Goal: Transaction & Acquisition: Book appointment/travel/reservation

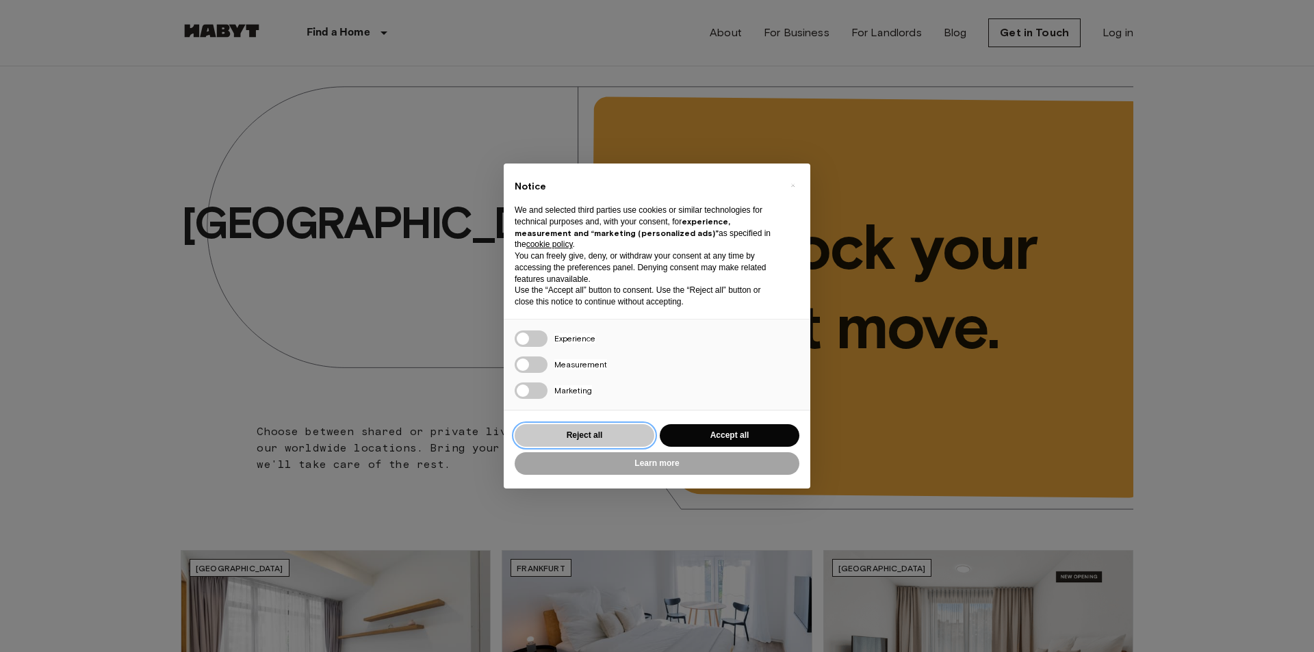
click at [596, 434] on button "Reject all" at bounding box center [585, 435] width 140 height 23
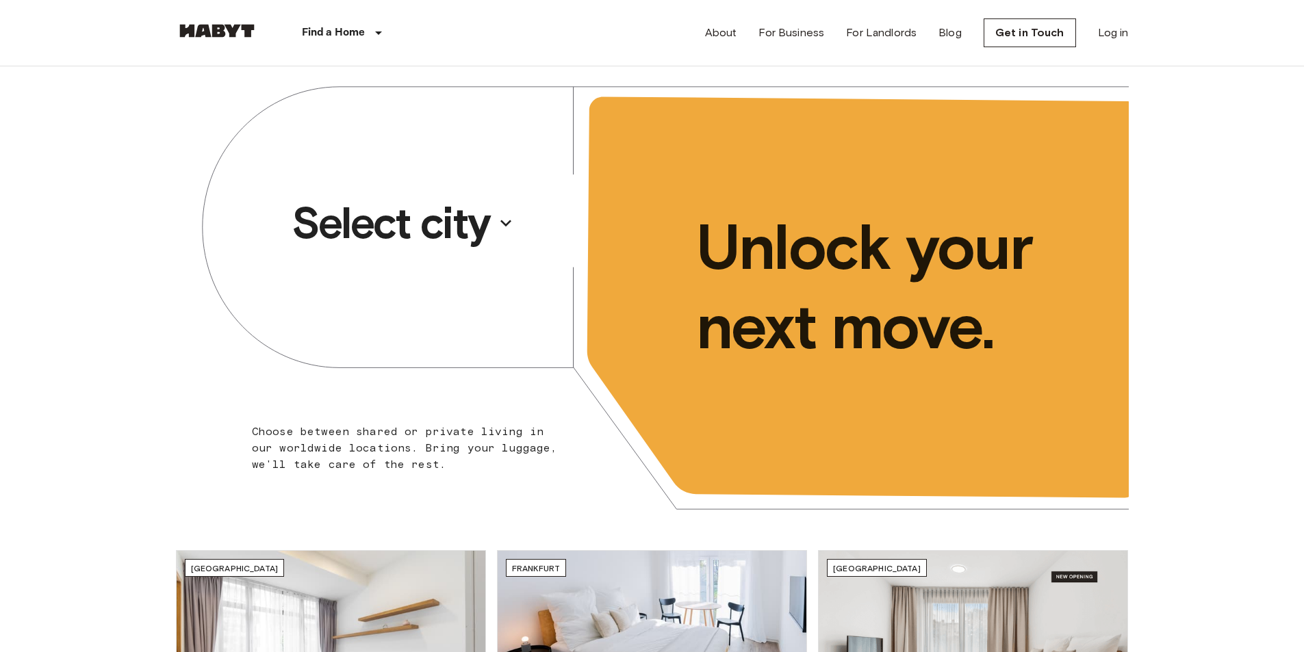
click at [496, 228] on icon "button" at bounding box center [506, 223] width 22 height 22
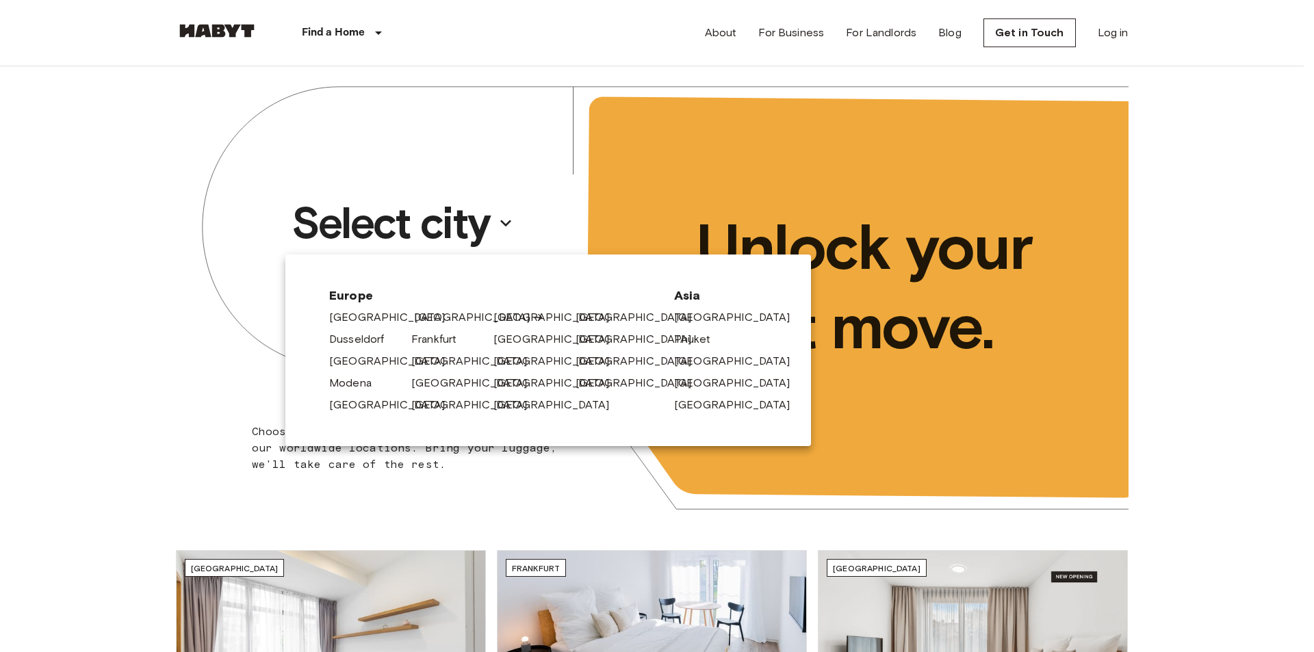
click at [429, 318] on link "[GEOGRAPHIC_DATA]" at bounding box center [479, 317] width 130 height 16
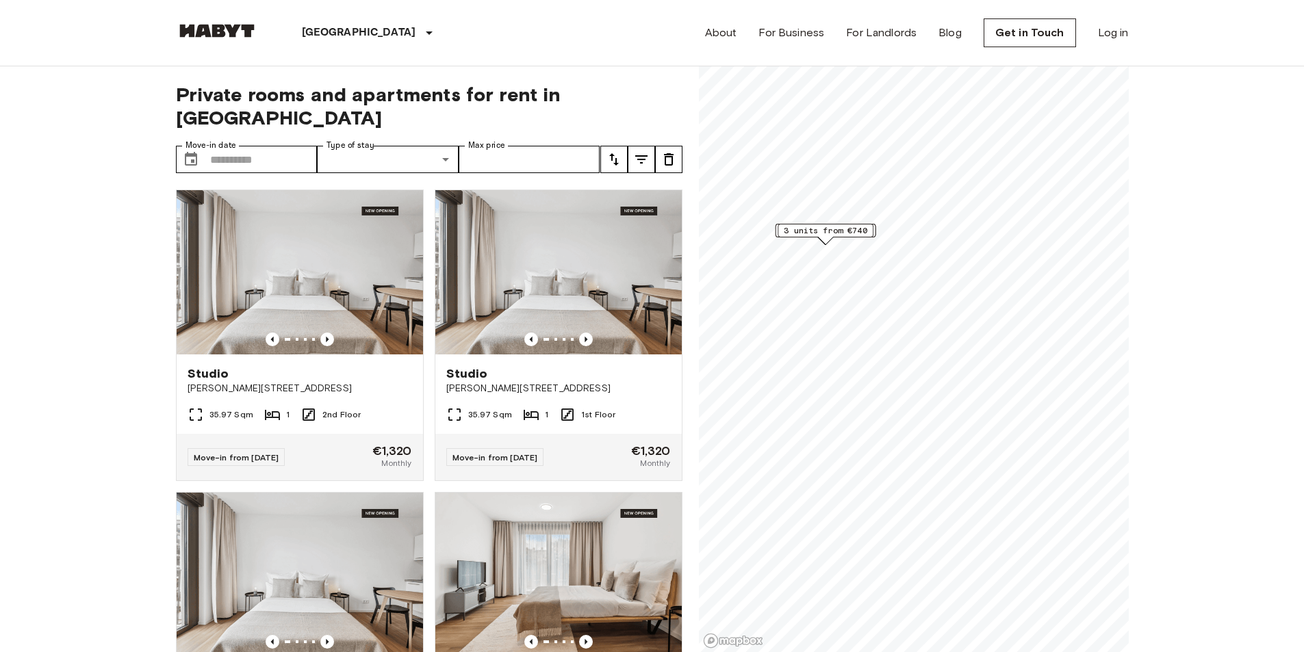
click at [876, 233] on div "1 units from €1280" at bounding box center [825, 231] width 101 height 14
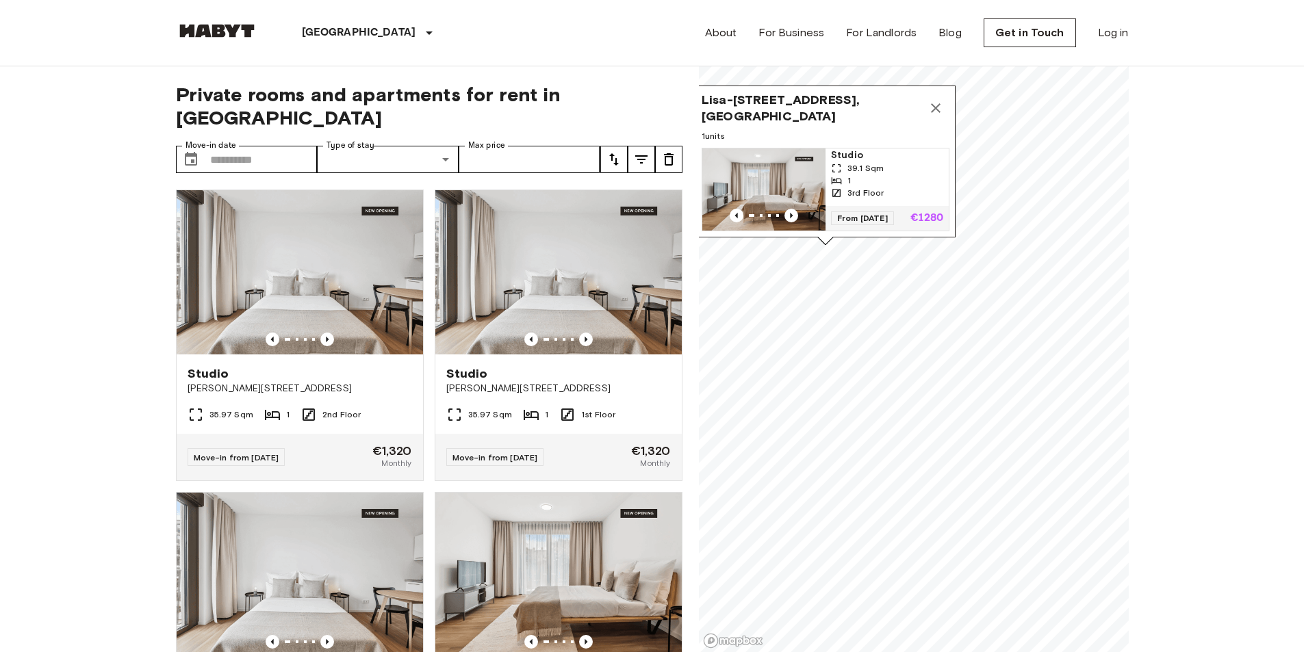
click at [832, 92] on span "Lisa-Fittko-Straße 15, 10557 Berlin, GER" at bounding box center [812, 108] width 220 height 33
click at [783, 173] on img "Map marker" at bounding box center [763, 190] width 123 height 82
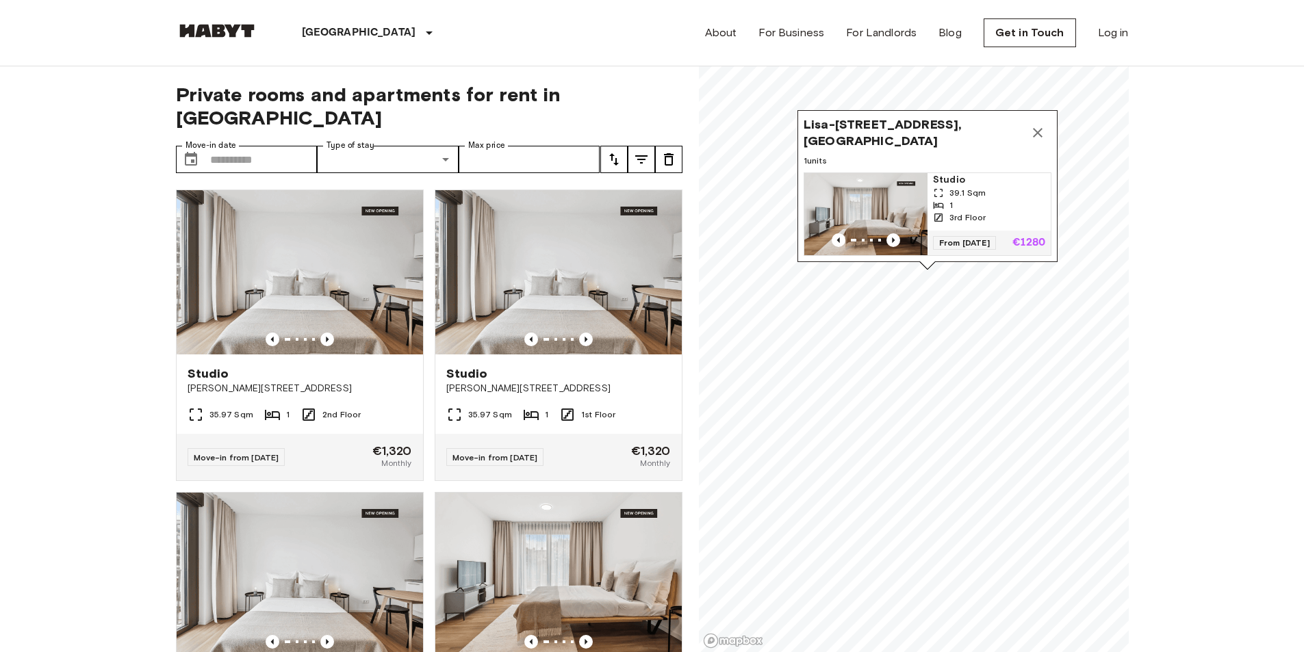
click at [1036, 128] on icon "Map marker" at bounding box center [1038, 133] width 10 height 10
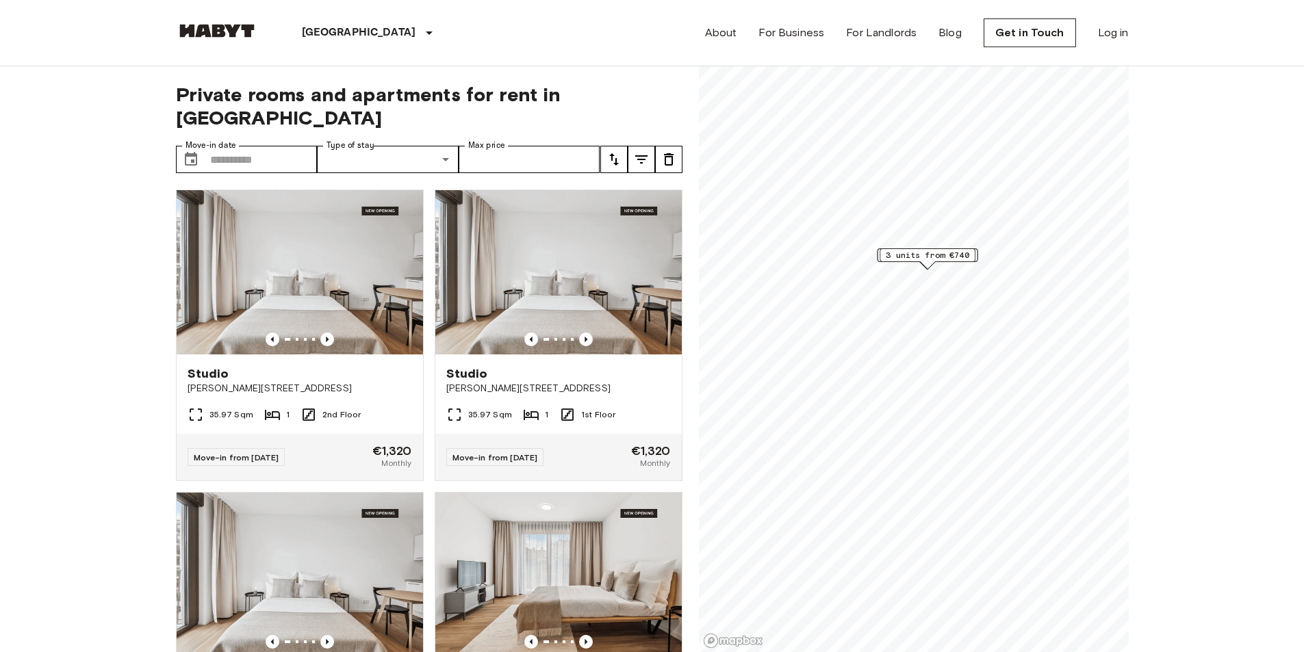
click at [931, 250] on span "3 units from €740" at bounding box center [928, 255] width 84 height 12
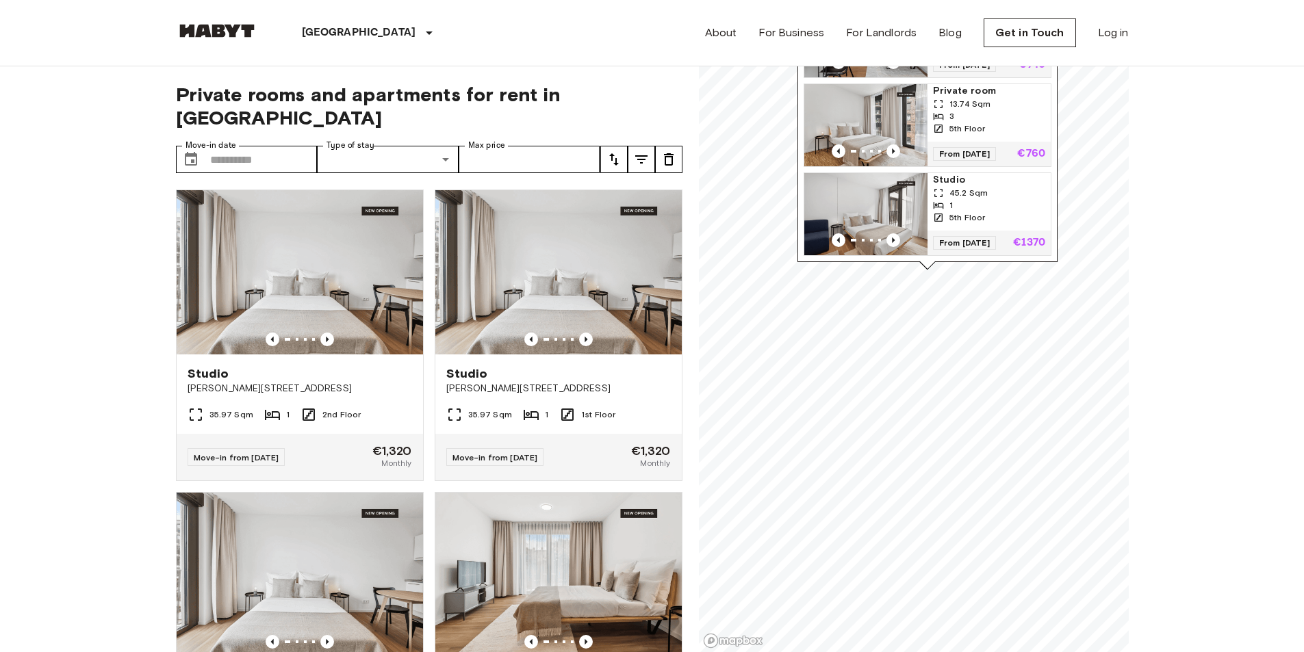
scroll to position [9, 0]
click at [890, 199] on img "Map marker" at bounding box center [865, 214] width 123 height 82
click at [890, 97] on img "Map marker" at bounding box center [865, 125] width 123 height 82
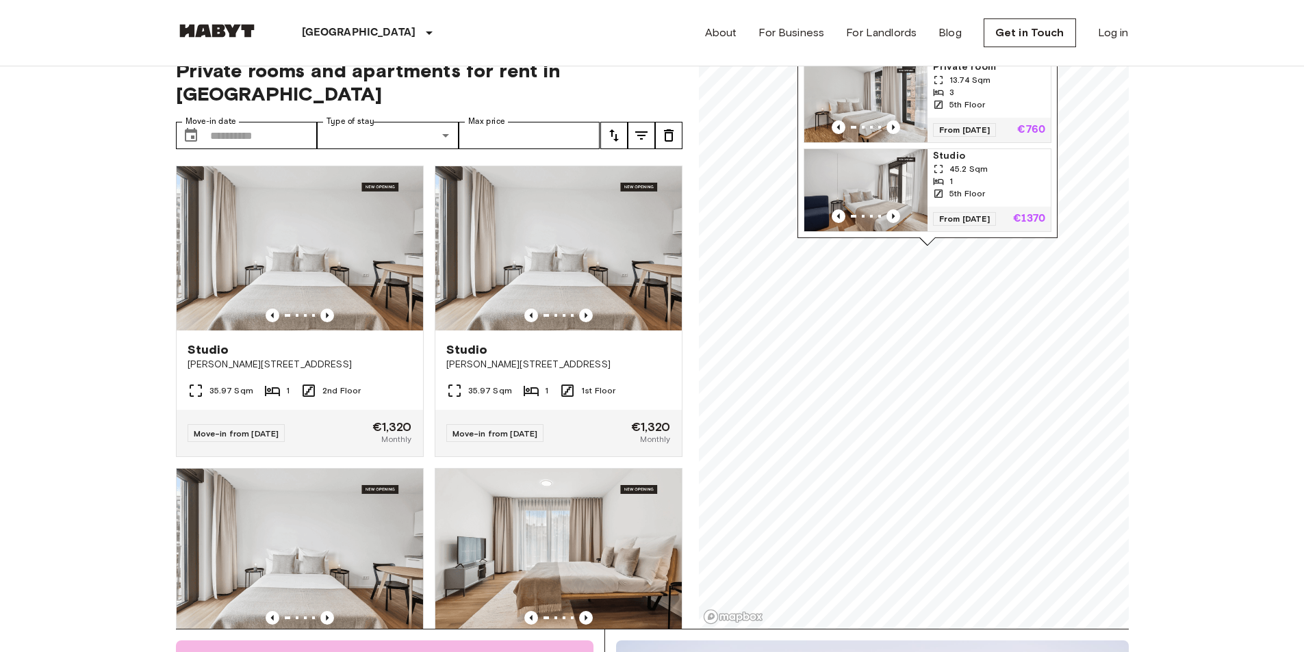
scroll to position [0, 0]
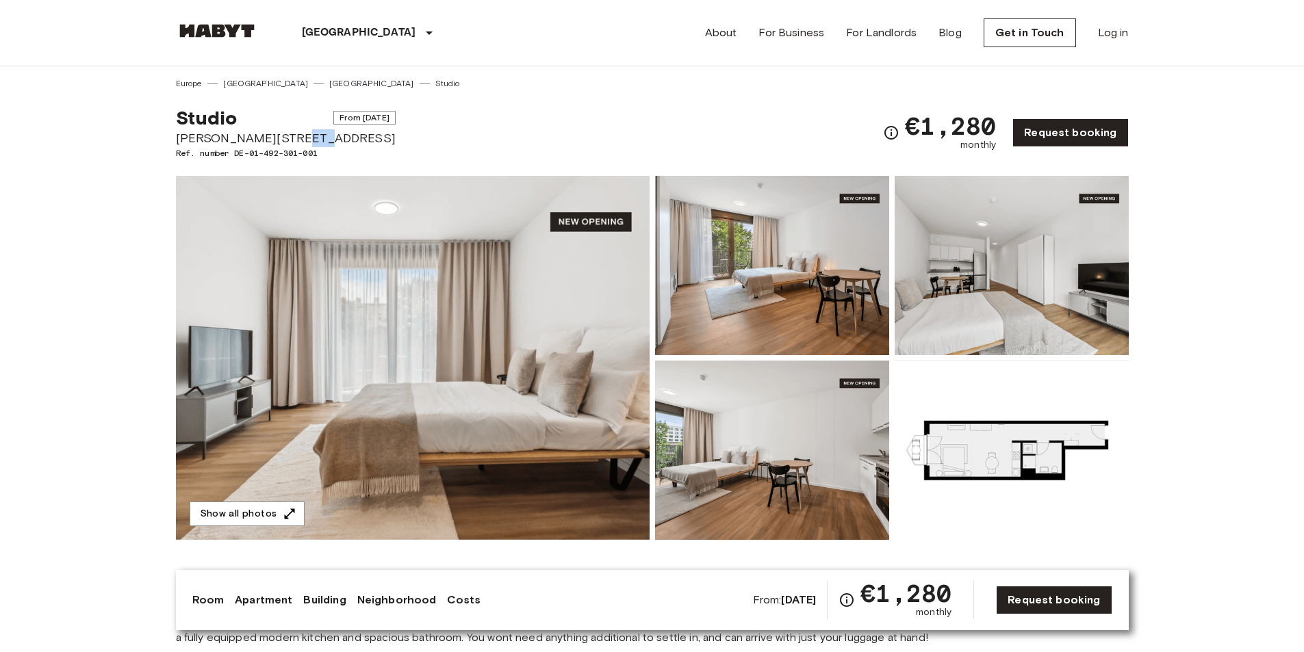
drag, startPoint x: 277, startPoint y: 138, endPoint x: 301, endPoint y: 133, distance: 23.6
click at [301, 133] on span "Lisa-Fittko-Straße 15" at bounding box center [286, 138] width 220 height 18
drag, startPoint x: 287, startPoint y: 153, endPoint x: 302, endPoint y: 151, distance: 15.1
click at [302, 151] on span "Ref. number DE-01-492-301-001" at bounding box center [286, 153] width 220 height 12
click at [1007, 309] on img at bounding box center [1012, 265] width 234 height 179
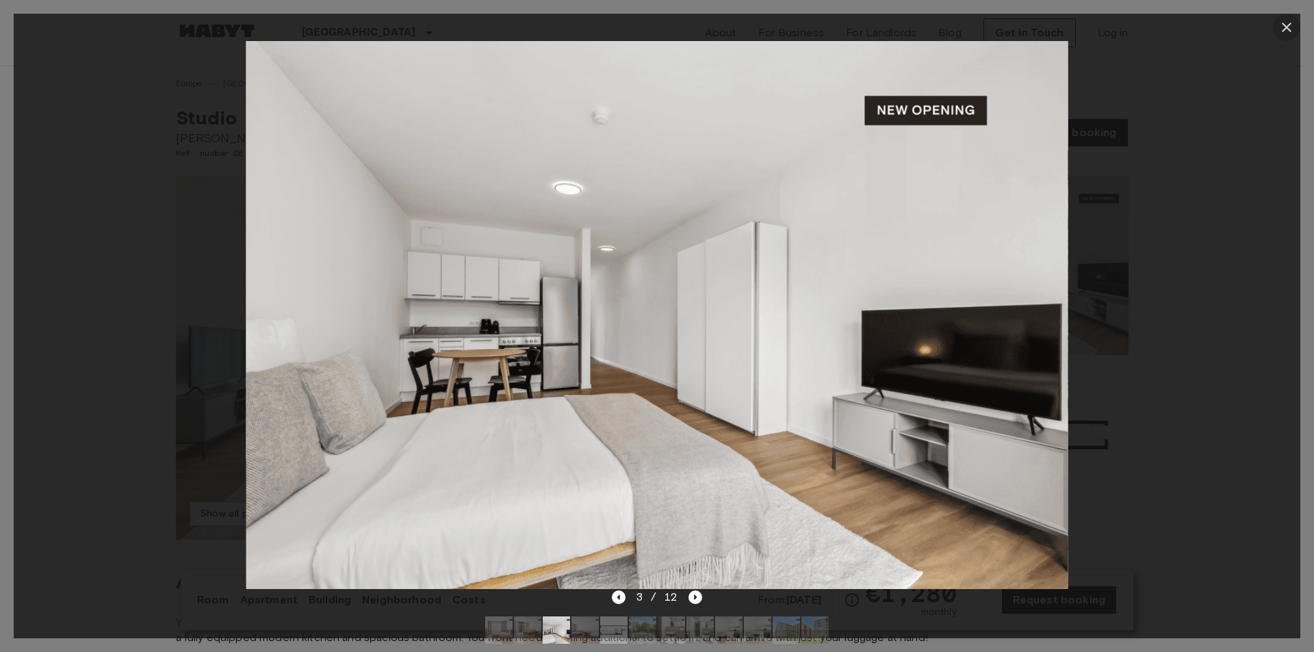
click at [1288, 23] on icon "button" at bounding box center [1287, 27] width 16 height 16
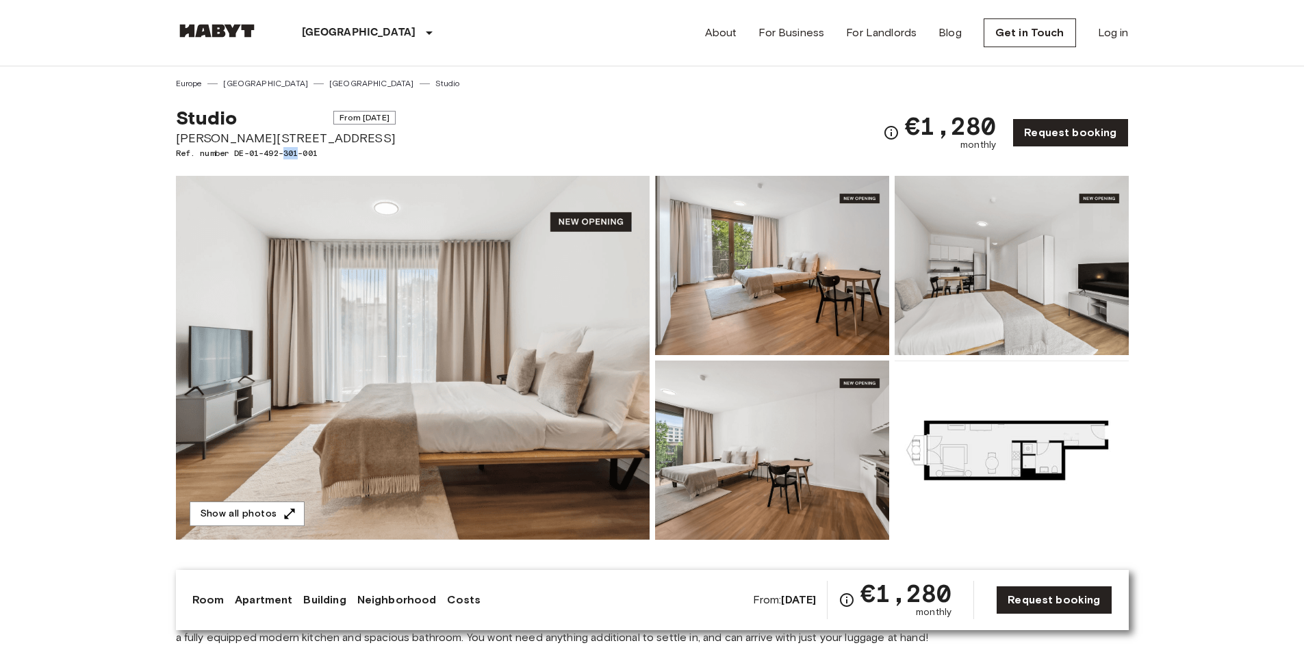
click at [771, 475] on img at bounding box center [772, 450] width 234 height 179
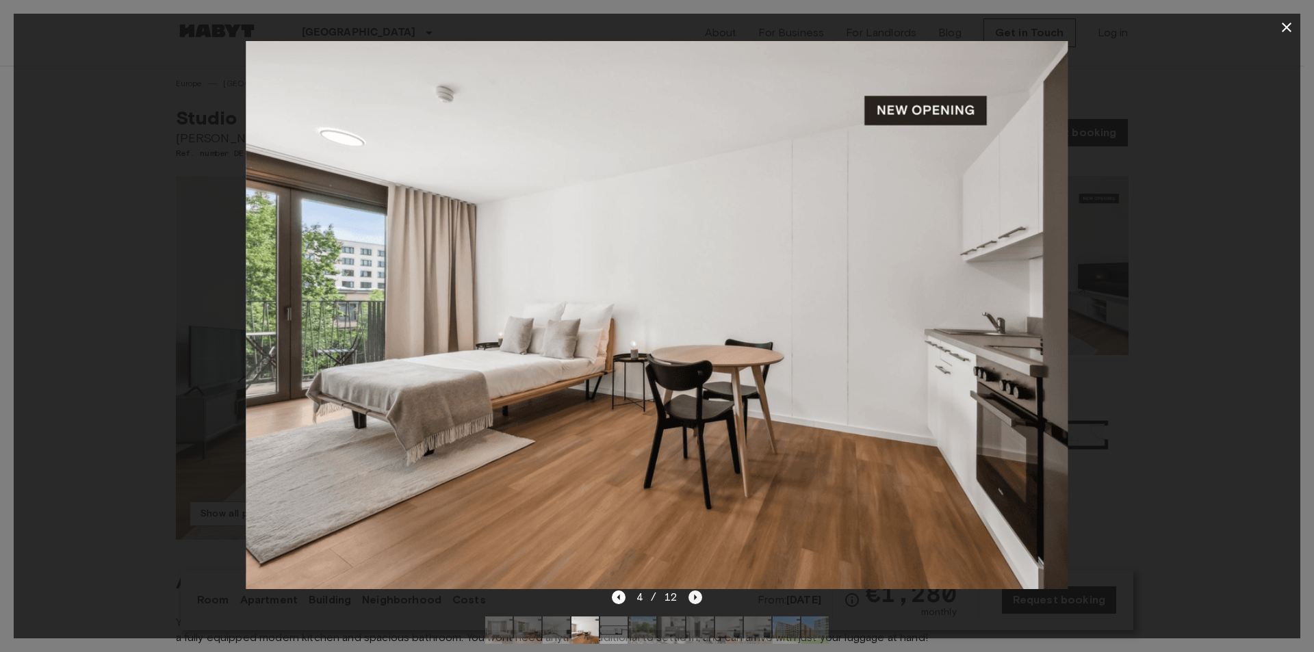
click at [692, 598] on icon "Next image" at bounding box center [696, 598] width 14 height 14
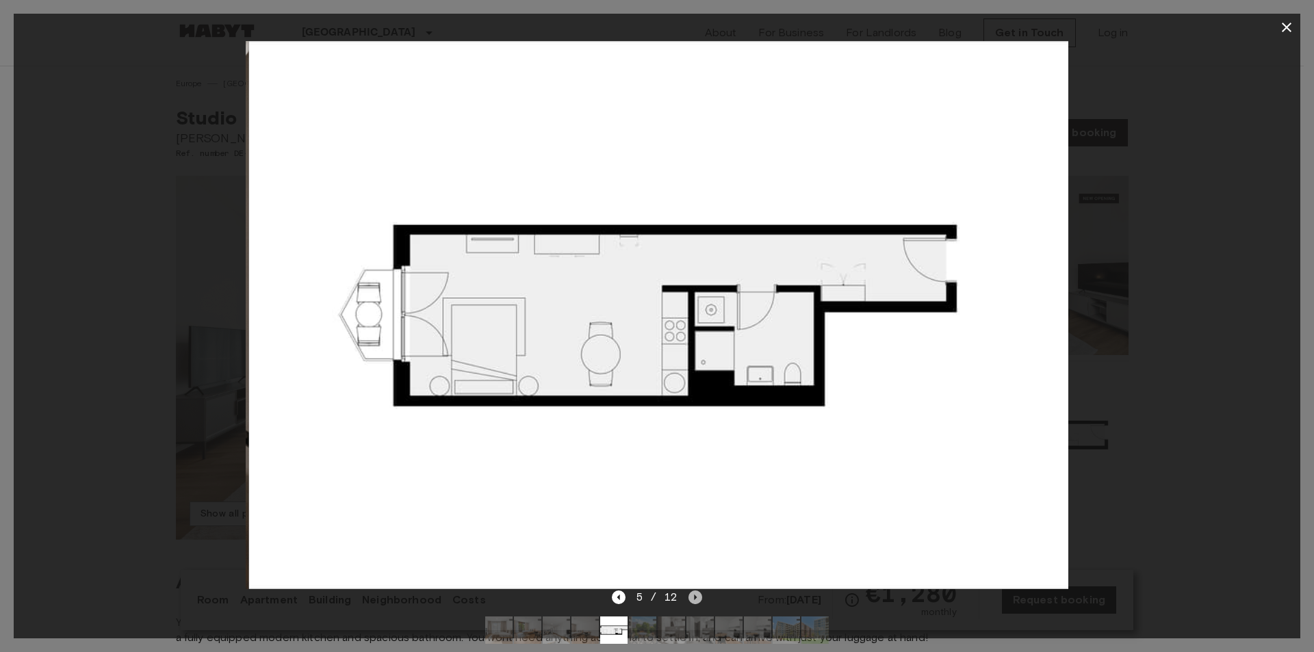
click at [693, 598] on icon "Next image" at bounding box center [696, 598] width 14 height 14
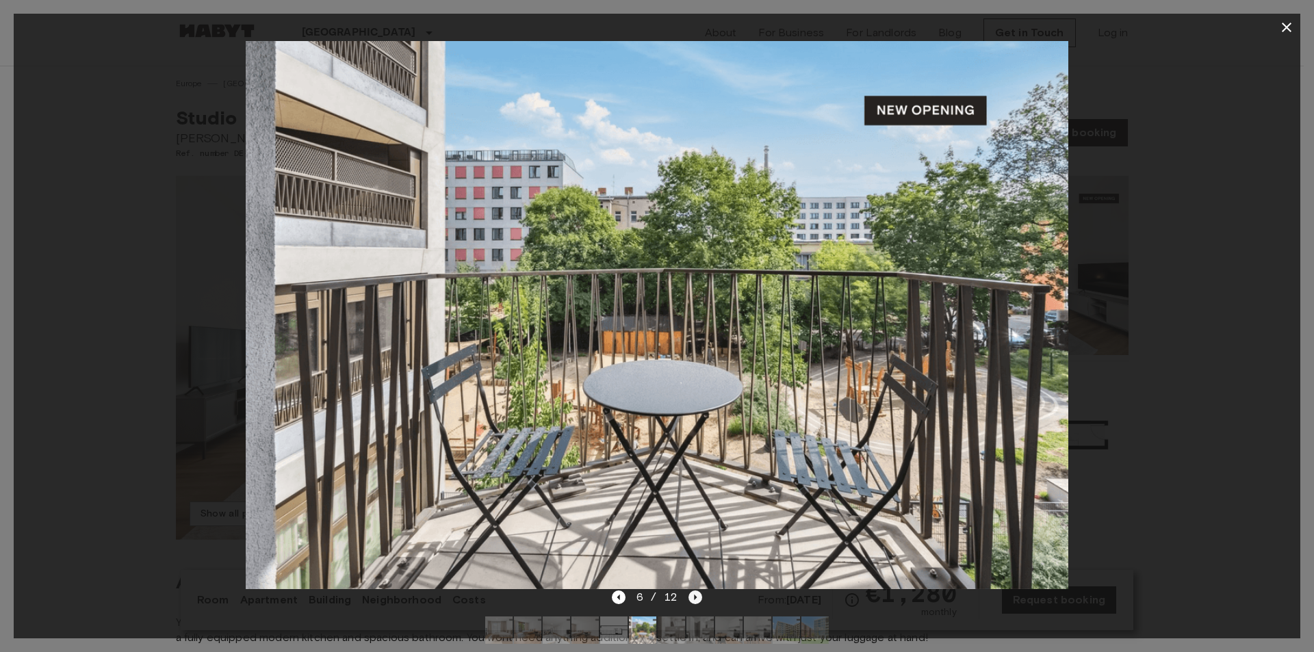
click at [695, 598] on icon "Next image" at bounding box center [696, 597] width 3 height 5
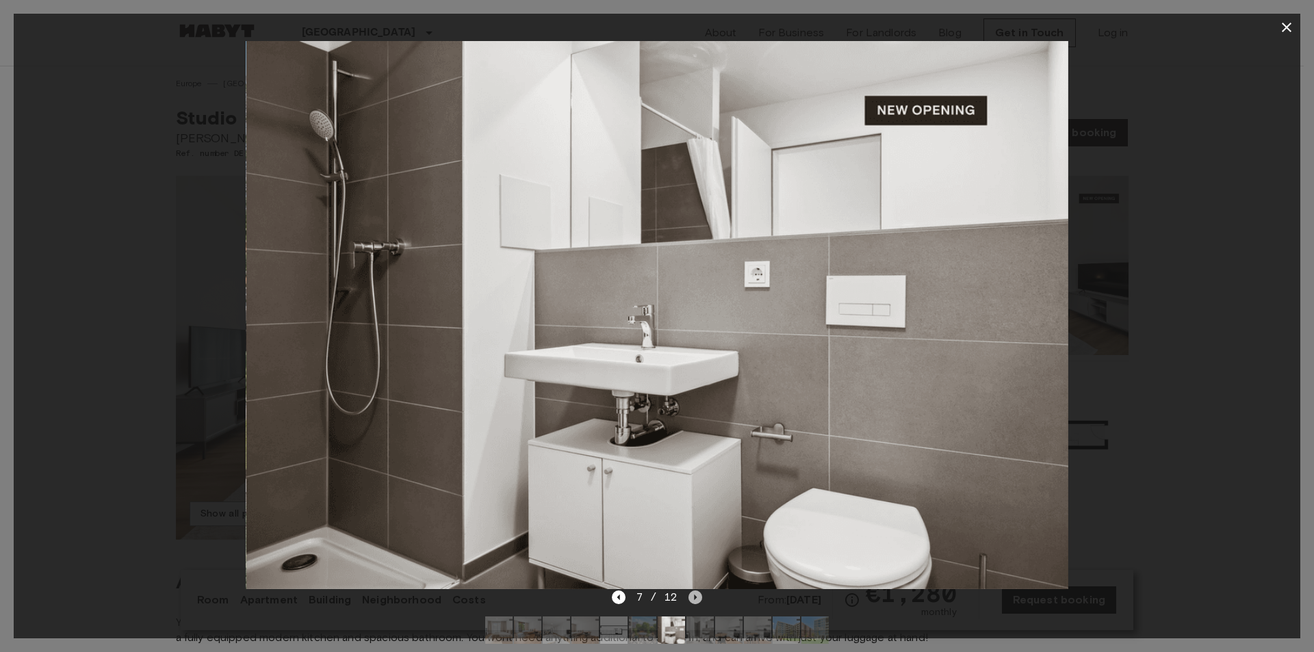
click at [695, 598] on icon "Next image" at bounding box center [696, 597] width 3 height 5
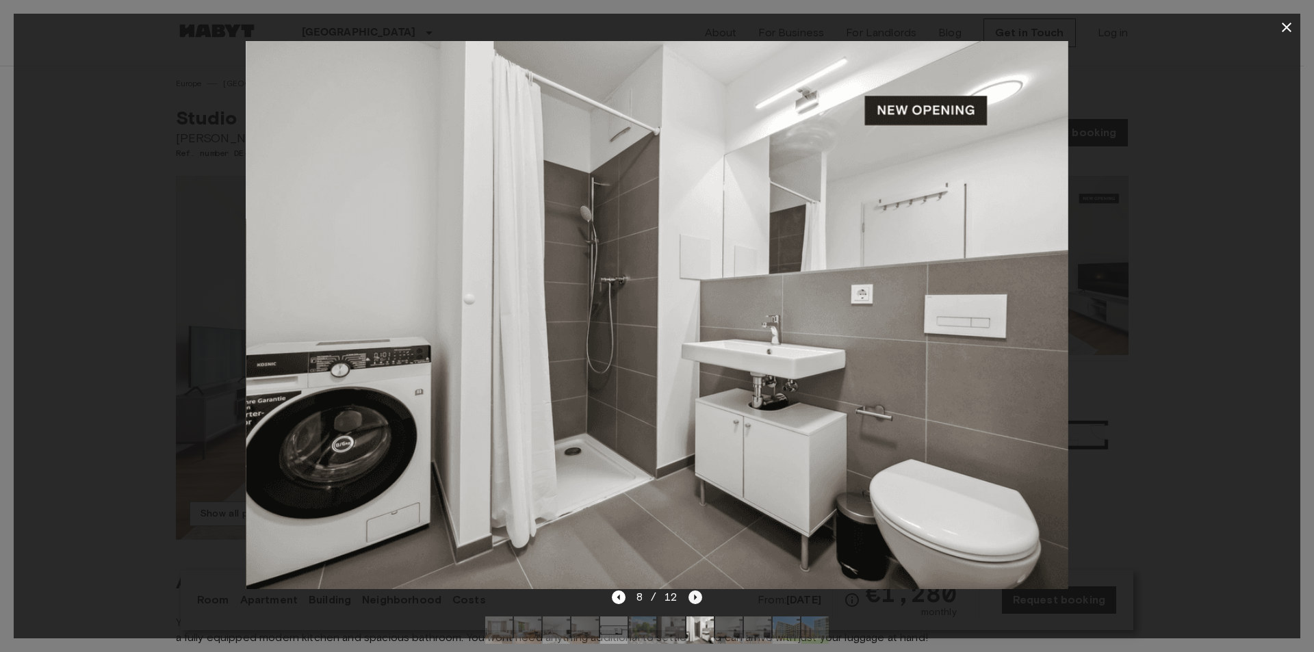
click at [695, 598] on icon "Next image" at bounding box center [696, 597] width 3 height 5
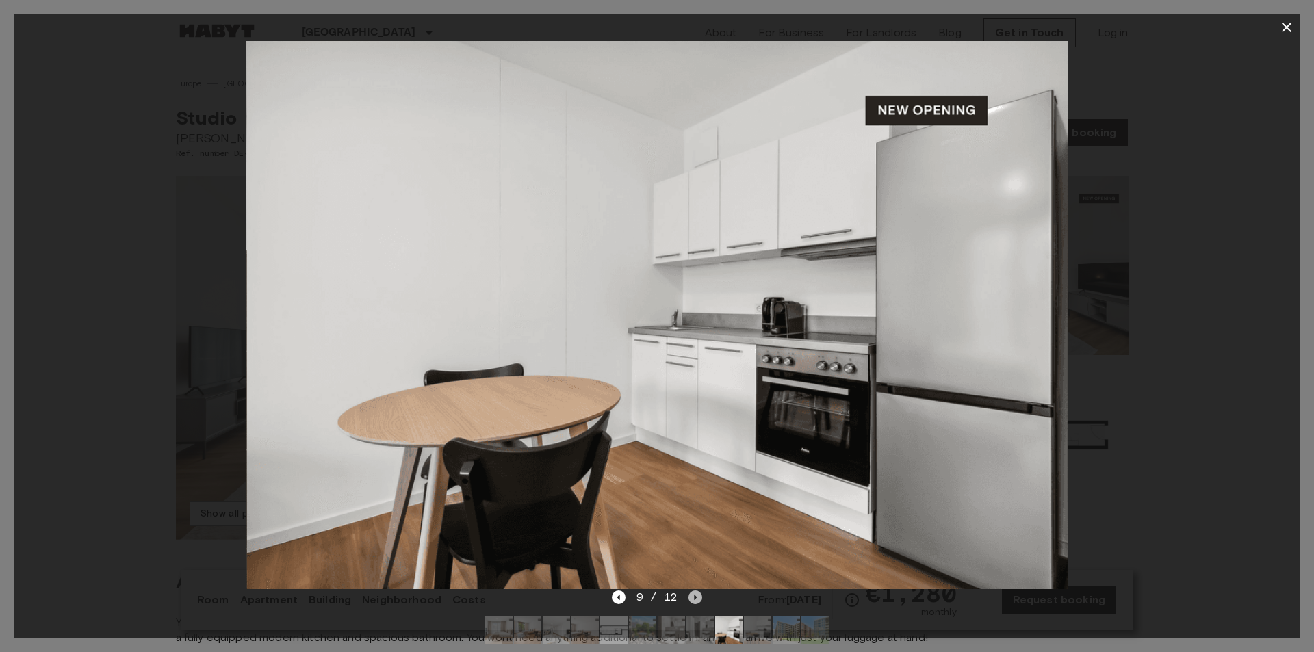
click at [695, 598] on icon "Next image" at bounding box center [696, 597] width 3 height 5
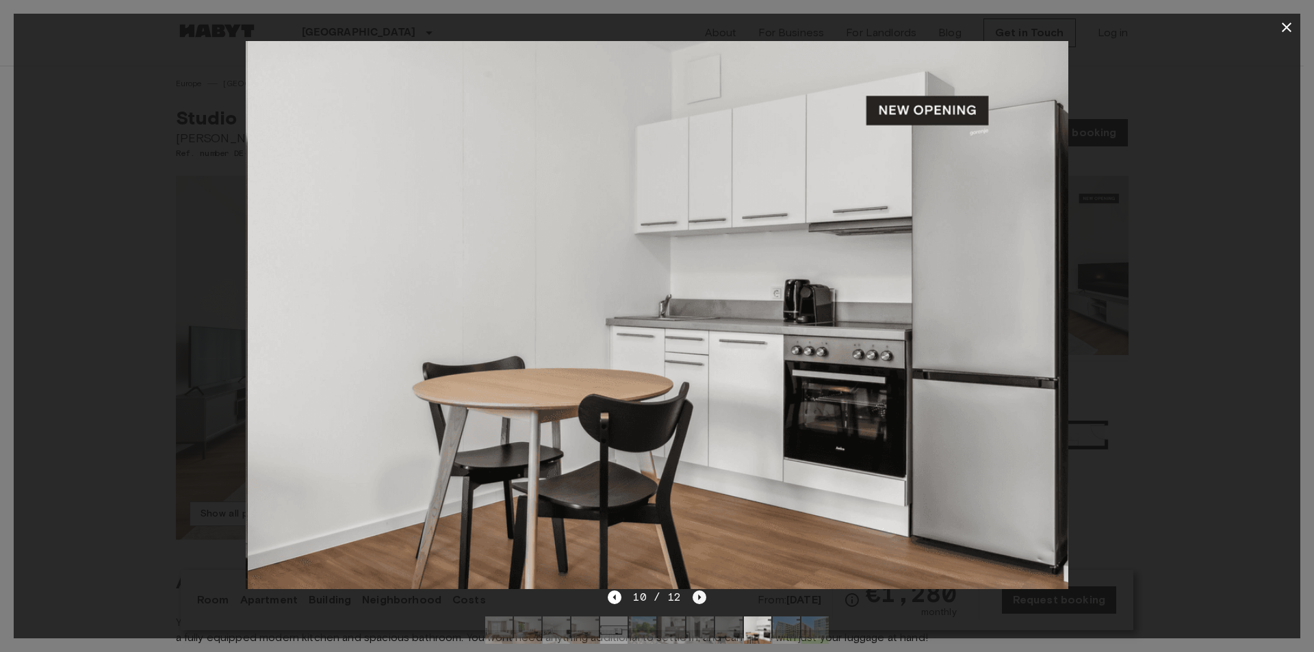
click at [695, 598] on icon "Next image" at bounding box center [700, 598] width 14 height 14
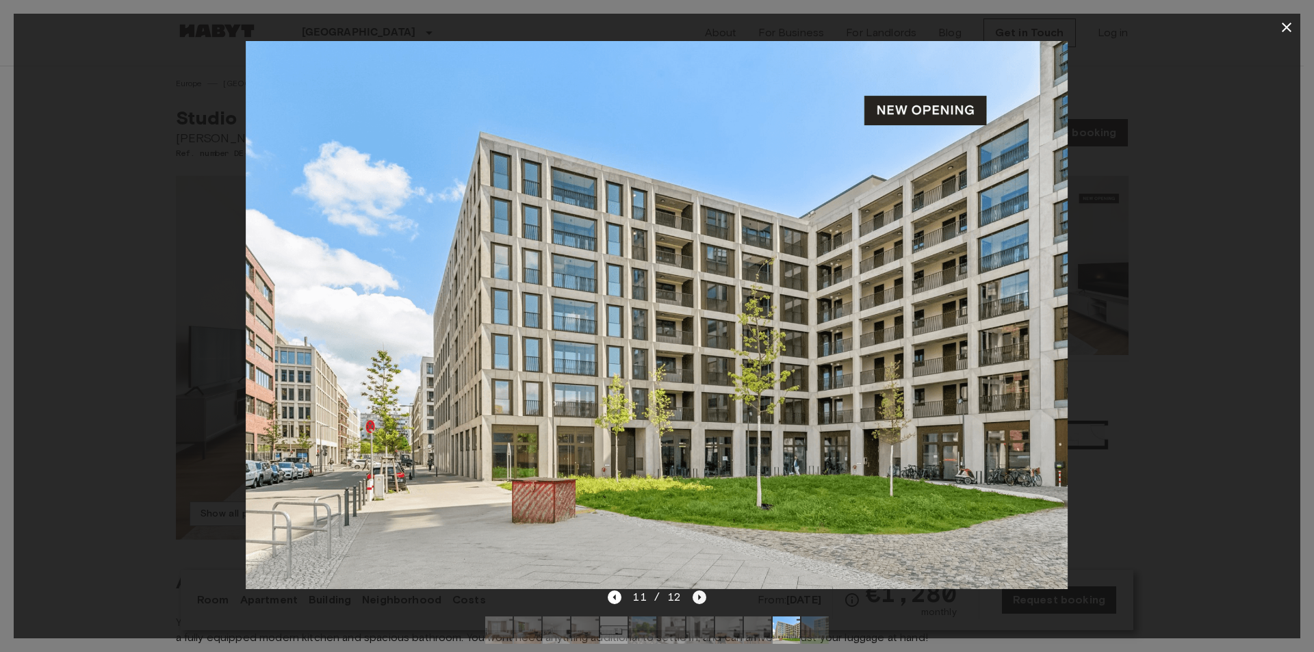
click at [695, 594] on icon "Next image" at bounding box center [700, 598] width 14 height 14
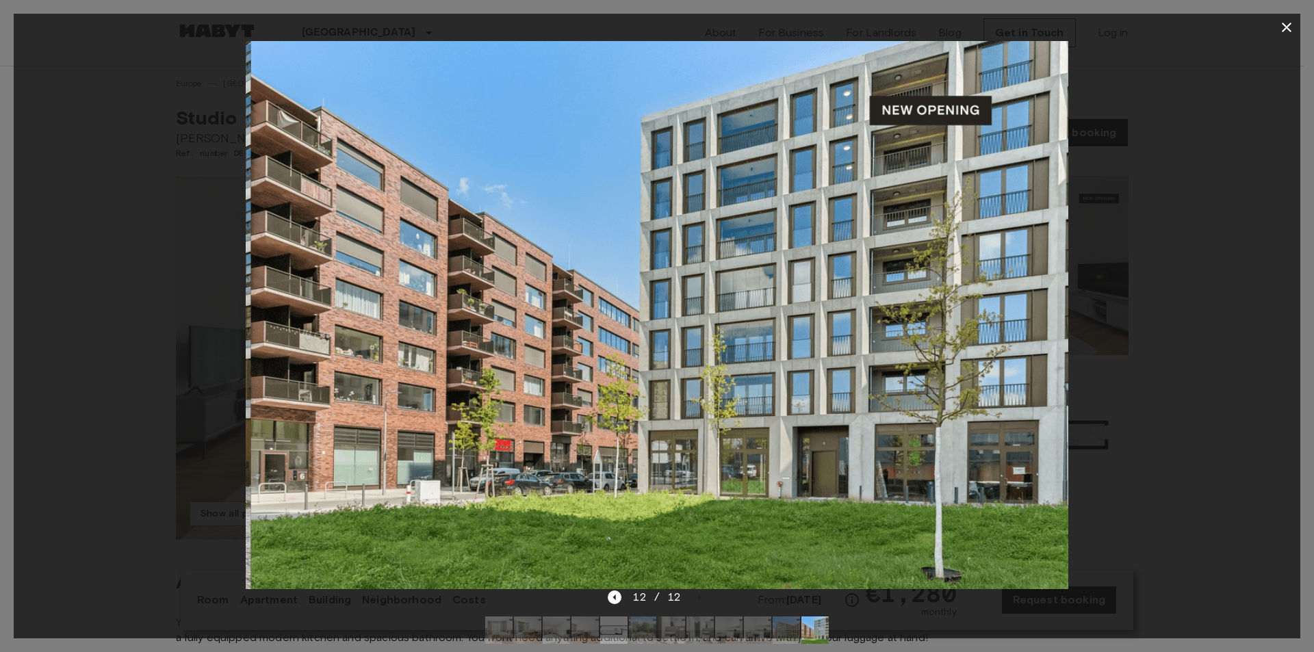
click at [699, 599] on div "12 / 12" at bounding box center [657, 597] width 98 height 16
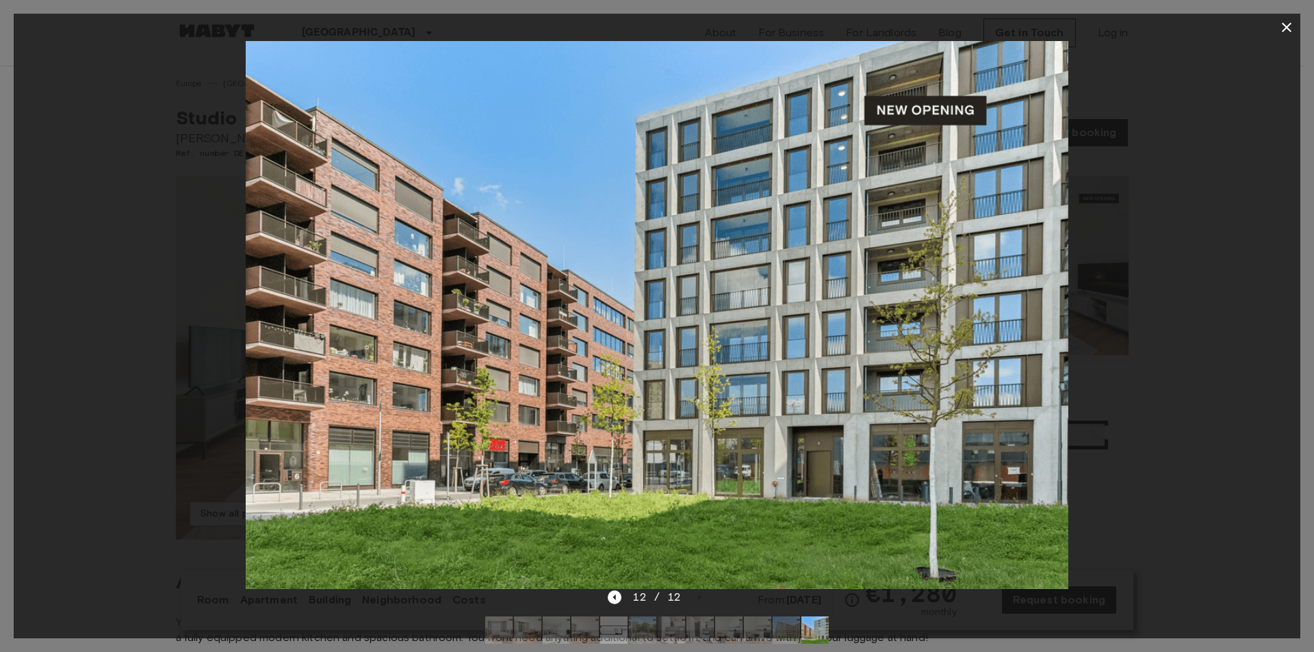
click at [683, 594] on div "12 / 12" at bounding box center [657, 597] width 98 height 16
click at [614, 598] on icon "Previous image" at bounding box center [615, 598] width 14 height 14
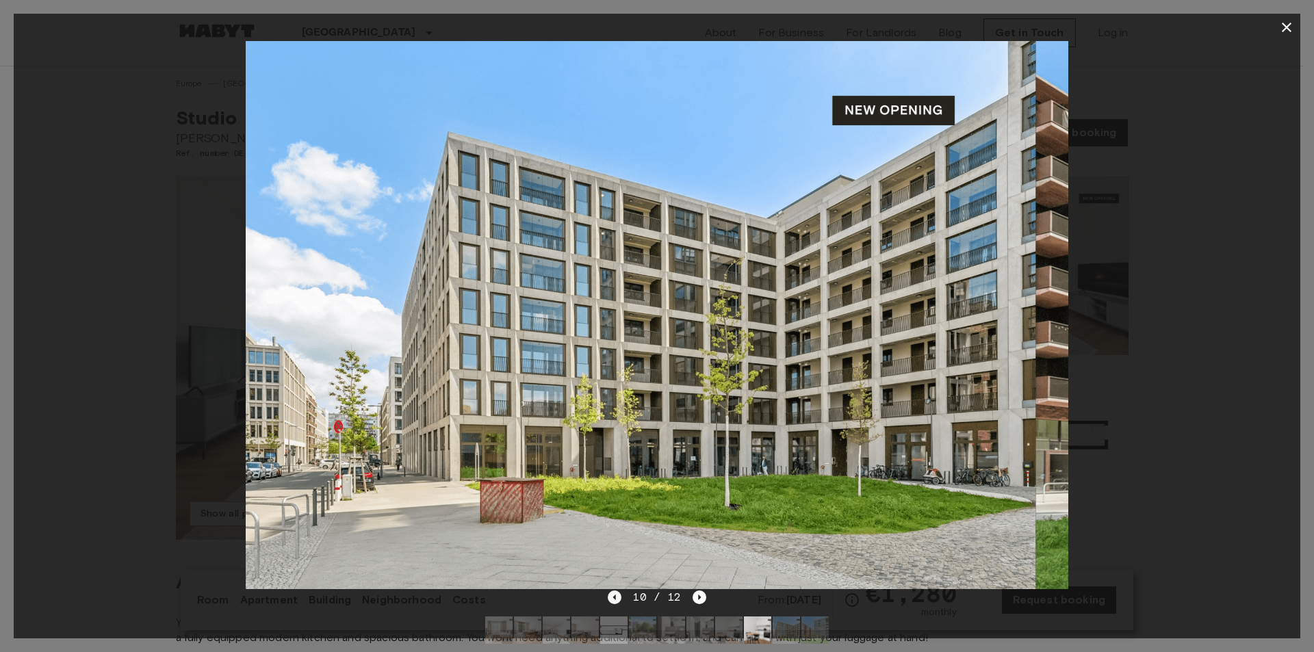
click at [614, 598] on icon "Previous image" at bounding box center [615, 598] width 14 height 14
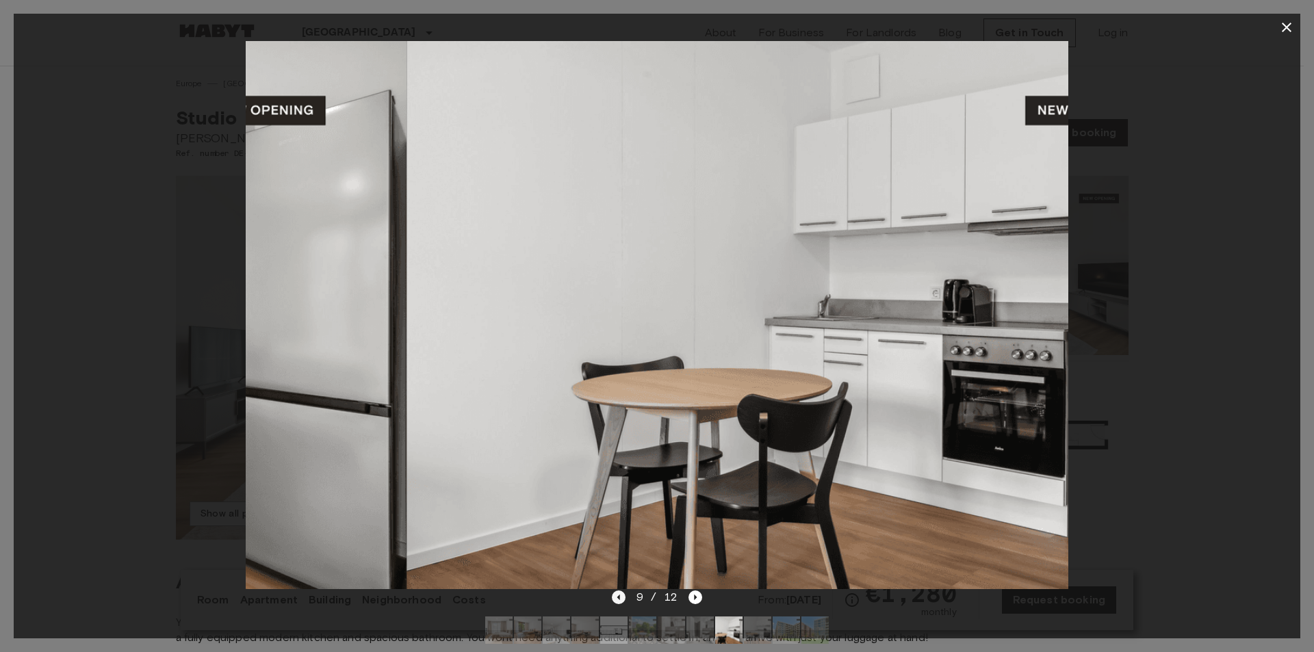
click at [614, 598] on icon "Previous image" at bounding box center [619, 598] width 14 height 14
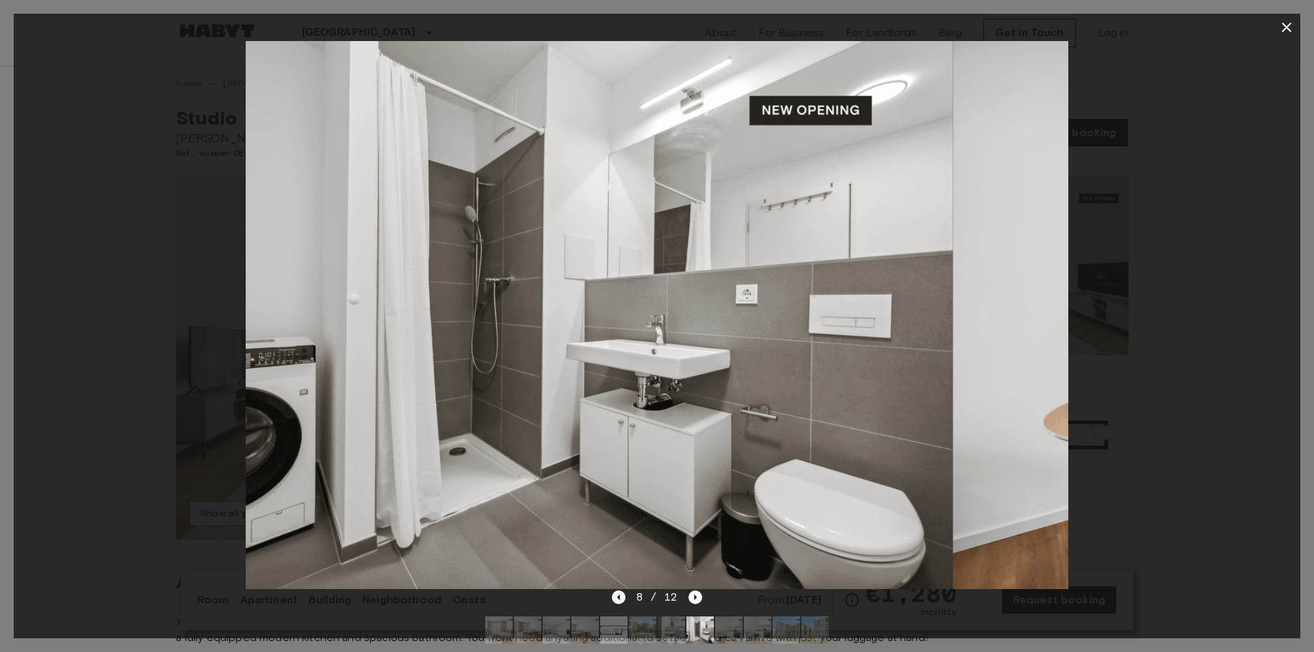
click at [614, 598] on icon "Previous image" at bounding box center [619, 598] width 14 height 14
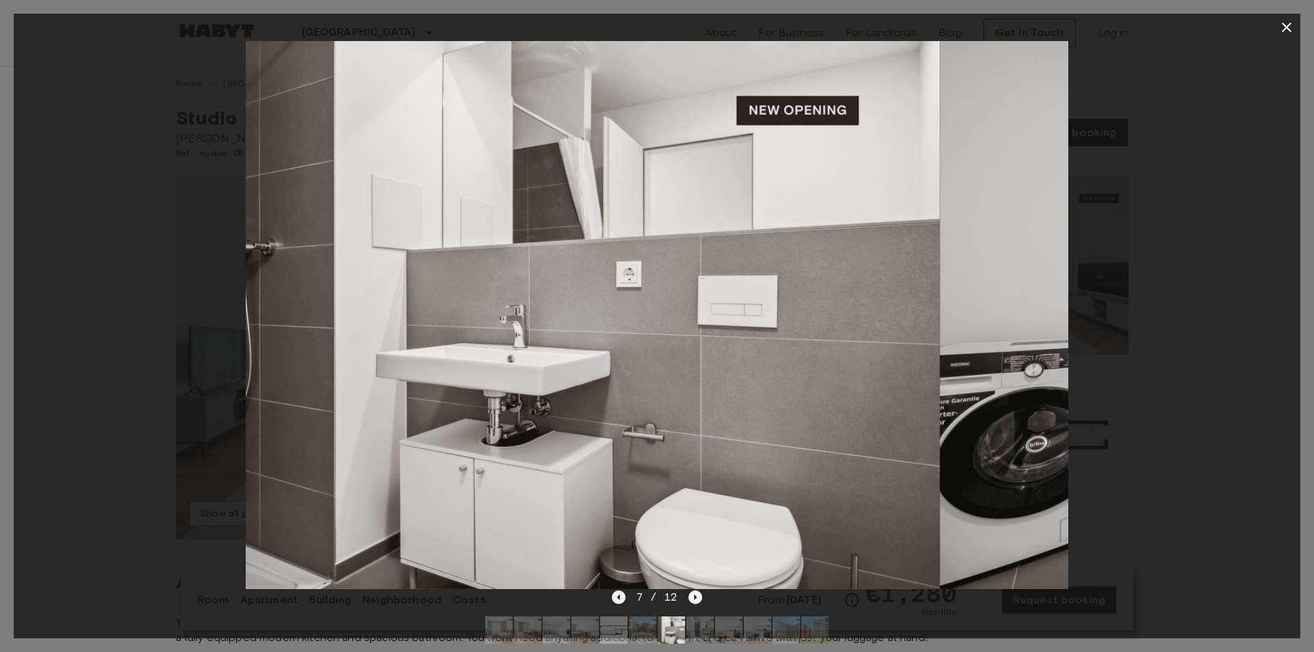
click at [614, 598] on icon "Previous image" at bounding box center [619, 598] width 14 height 14
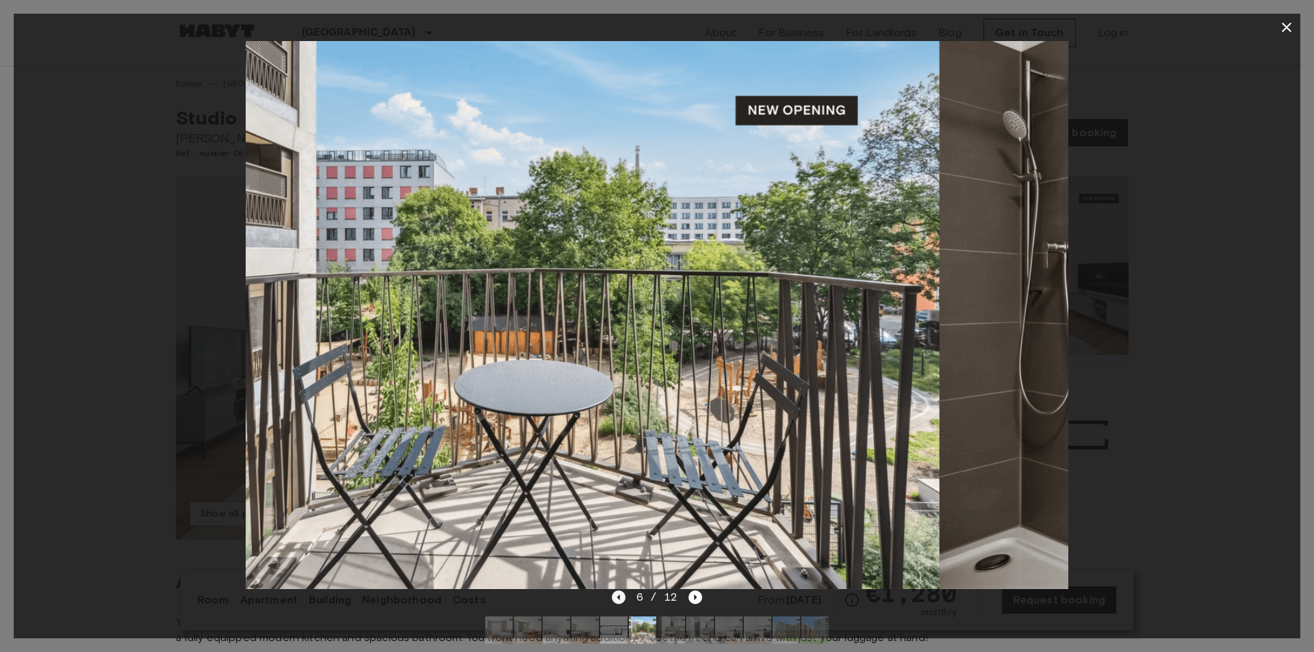
click at [614, 598] on icon "Previous image" at bounding box center [619, 598] width 14 height 14
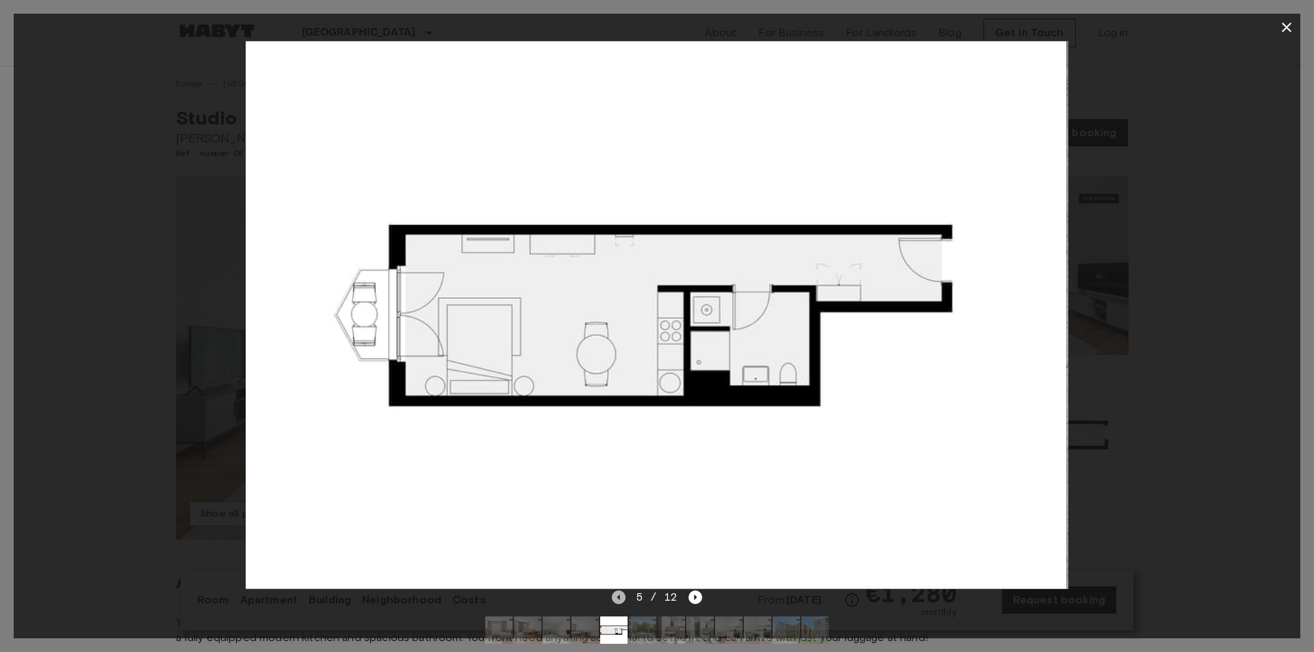
click at [614, 598] on icon "Previous image" at bounding box center [619, 598] width 14 height 14
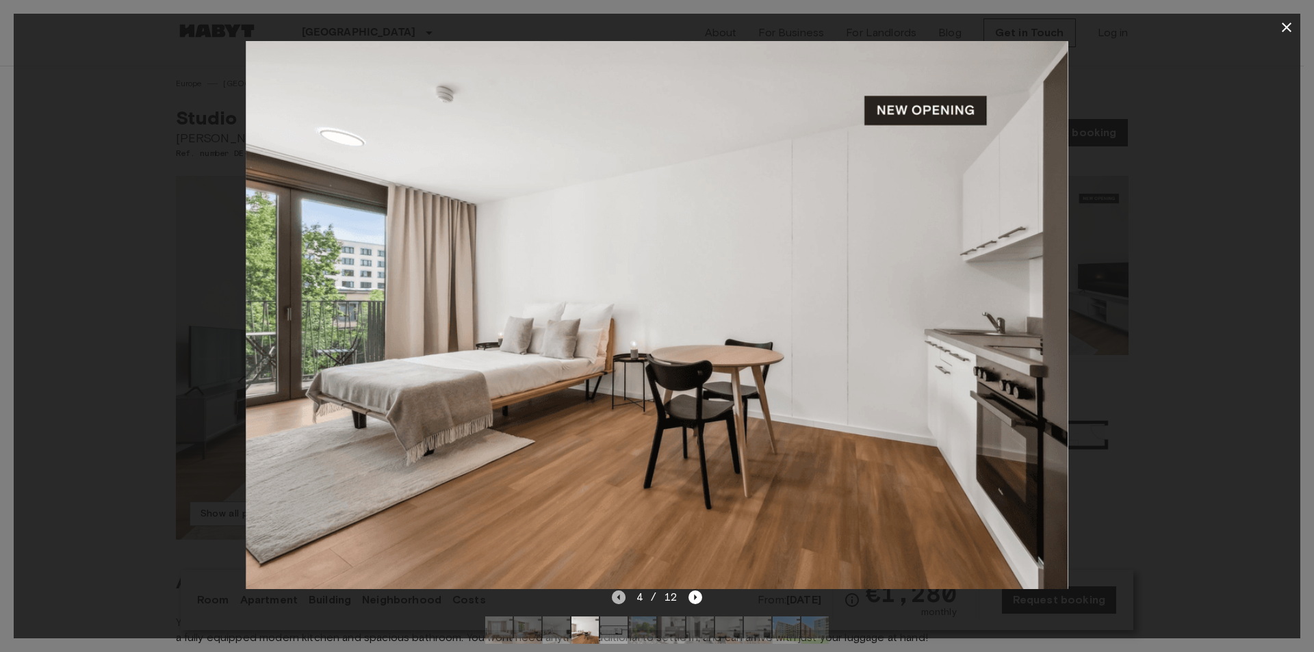
click at [614, 598] on icon "Previous image" at bounding box center [619, 598] width 14 height 14
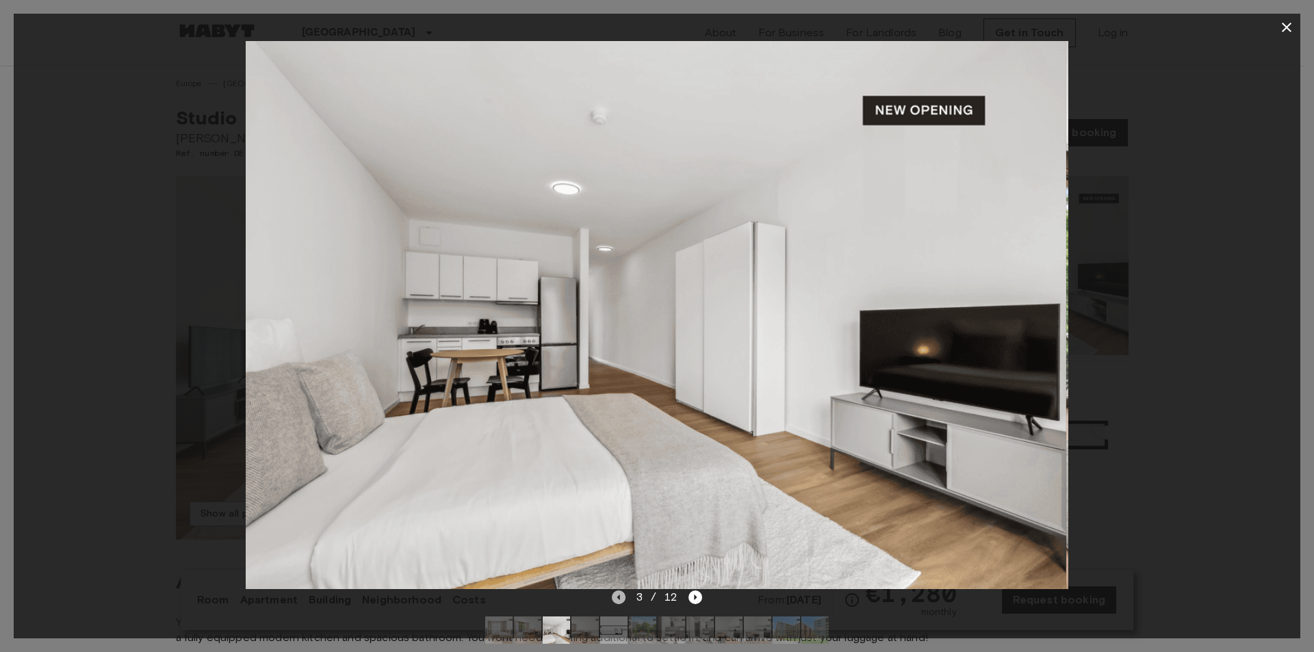
click at [614, 598] on icon "Previous image" at bounding box center [619, 598] width 14 height 14
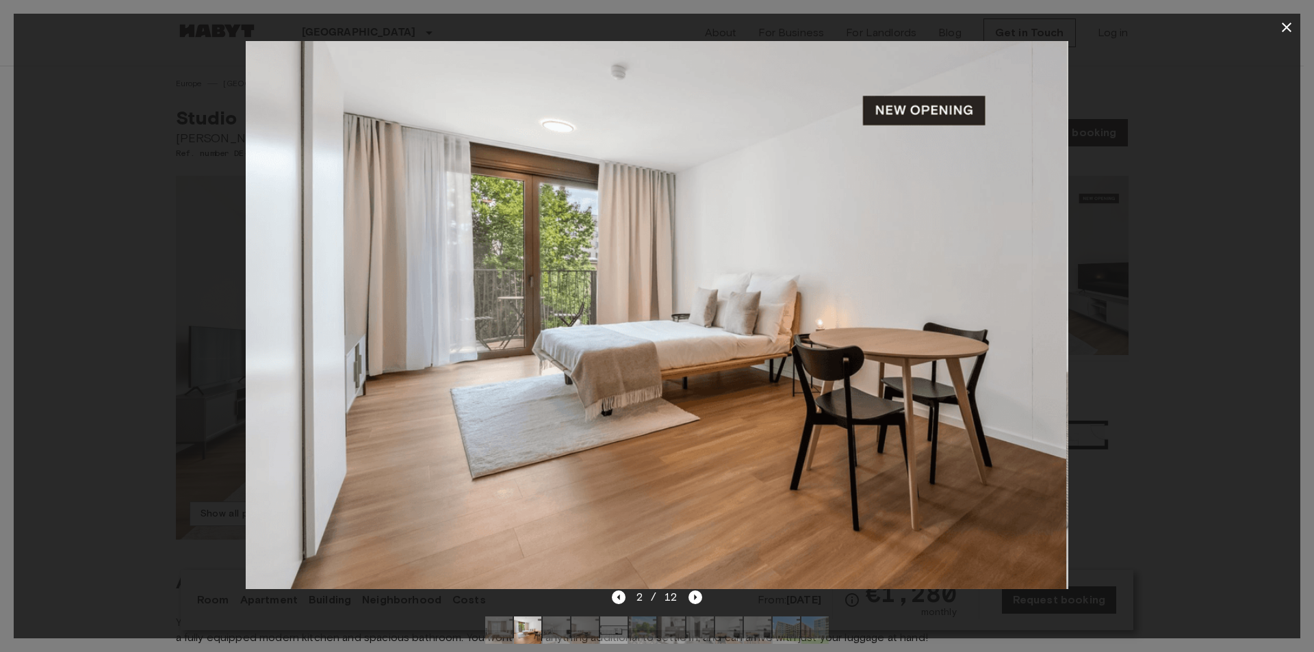
click at [1290, 29] on icon "button" at bounding box center [1287, 27] width 16 height 16
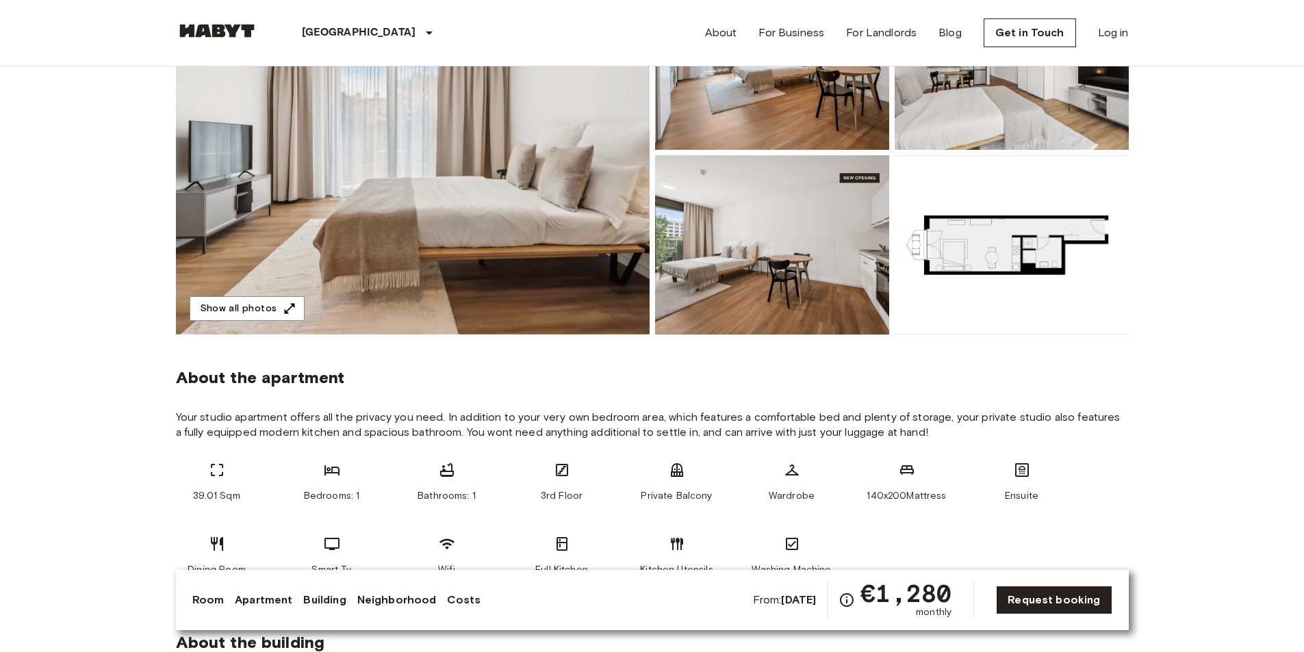
scroll to position [274, 0]
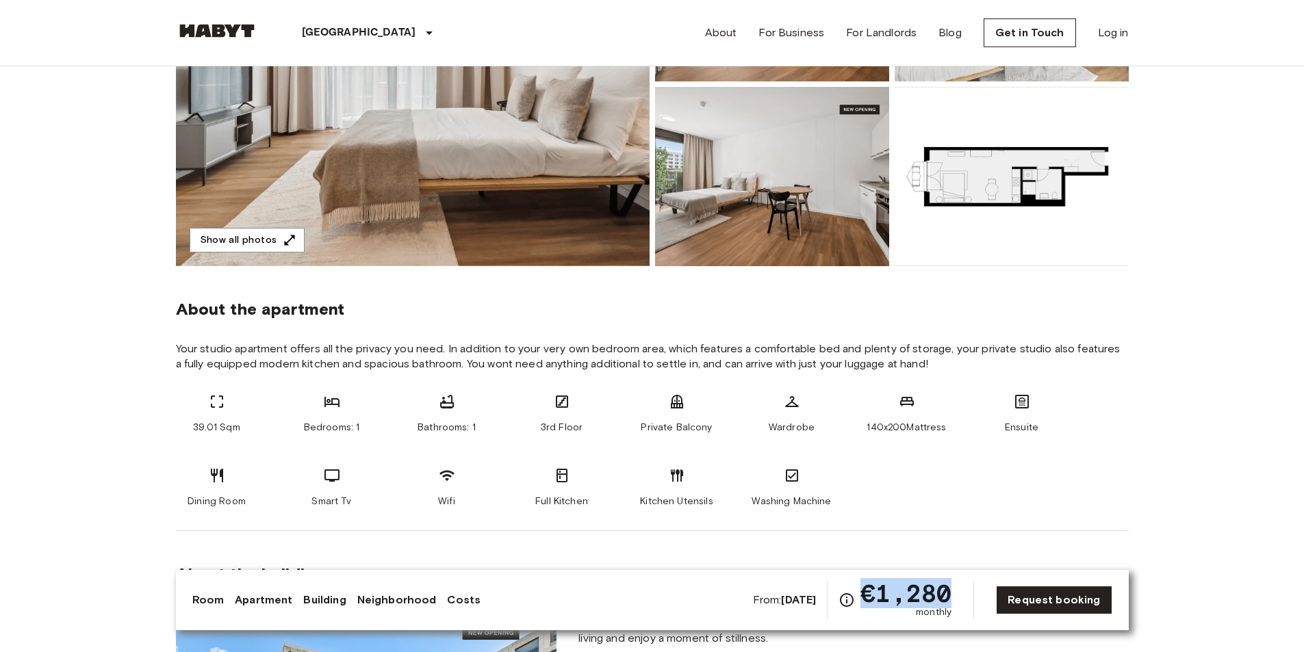
drag, startPoint x: 873, startPoint y: 600, endPoint x: 966, endPoint y: 597, distance: 93.1
click at [966, 597] on div "From: Nov 4 2025 €1,280 monthly Request booking" at bounding box center [932, 600] width 359 height 38
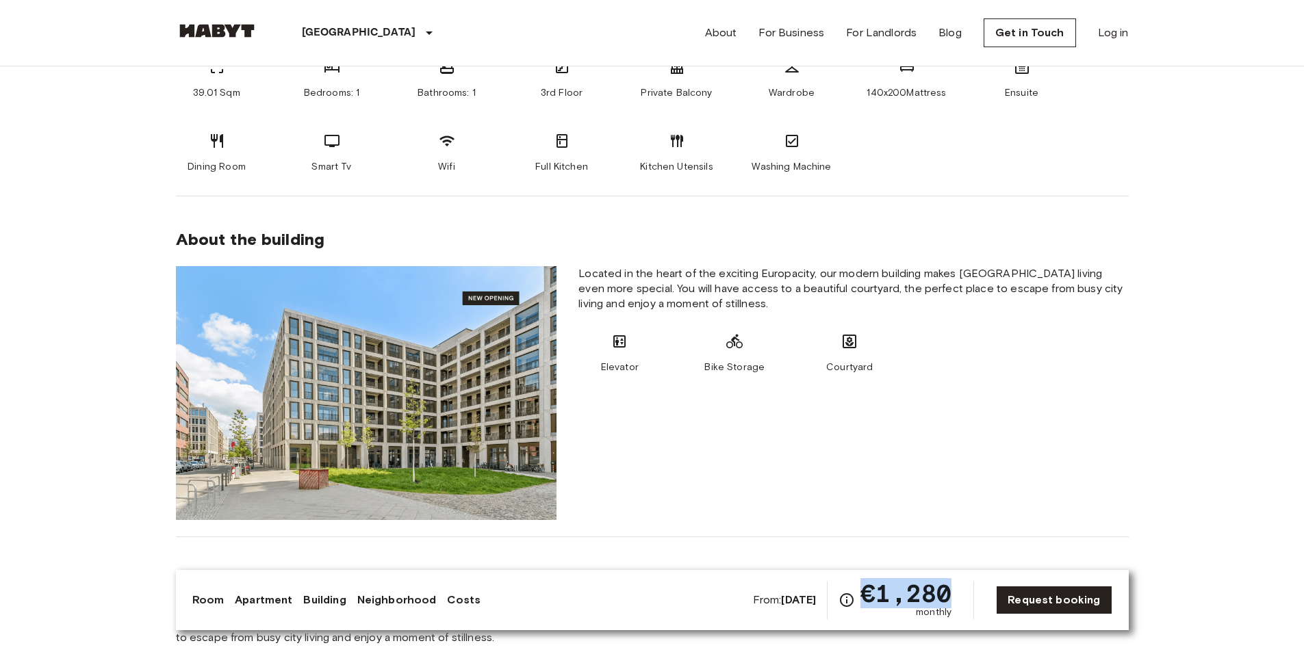
scroll to position [548, 0]
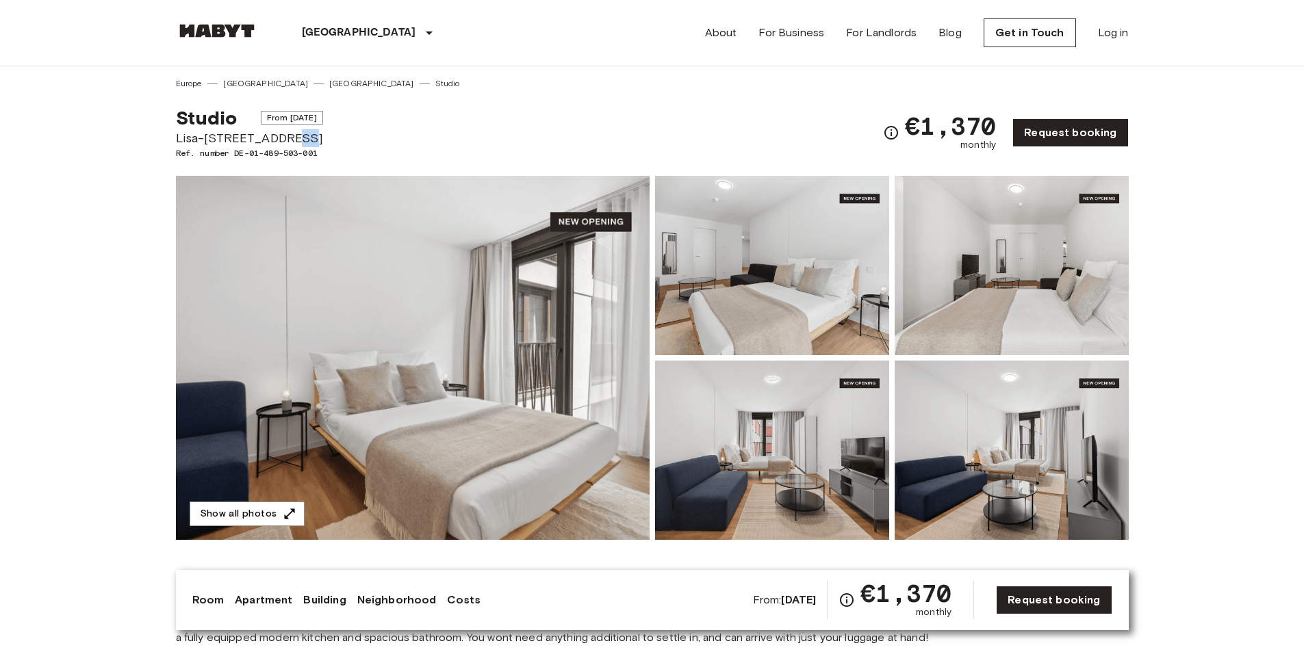
drag, startPoint x: 280, startPoint y: 140, endPoint x: 303, endPoint y: 140, distance: 22.6
click at [303, 140] on span "Lisa-[STREET_ADDRESS]" at bounding box center [249, 138] width 147 height 18
click at [394, 422] on img at bounding box center [413, 358] width 474 height 364
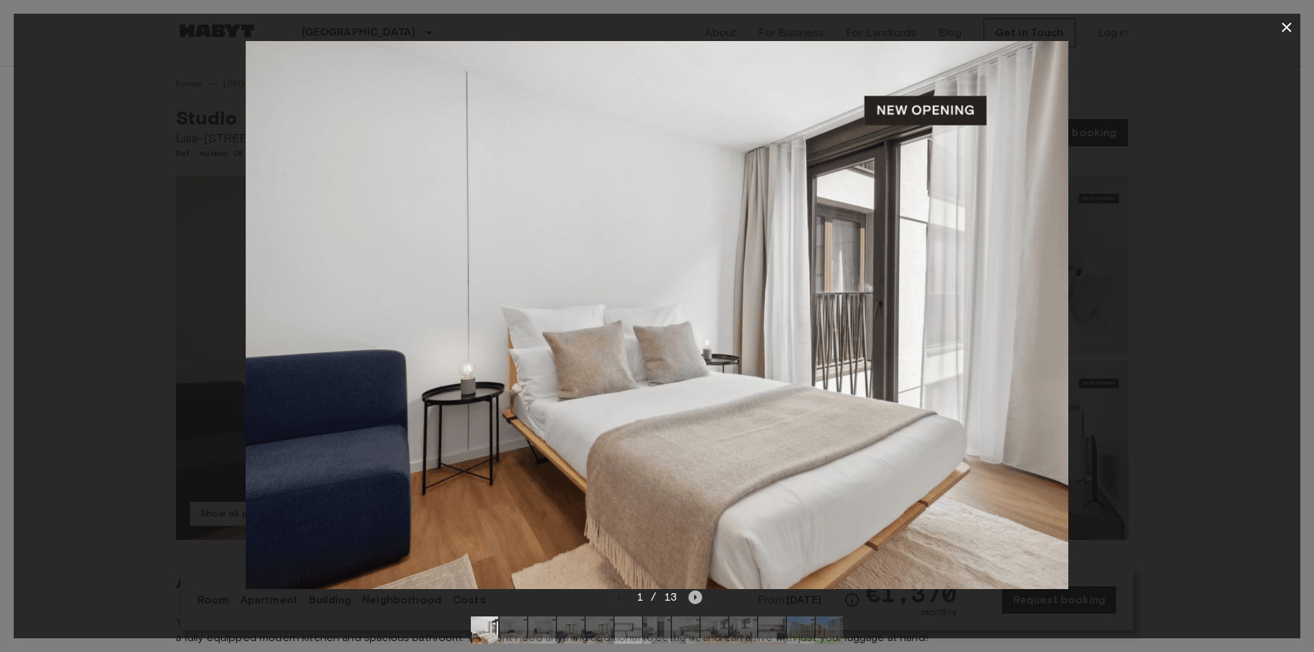
click at [692, 599] on icon "Next image" at bounding box center [696, 598] width 14 height 14
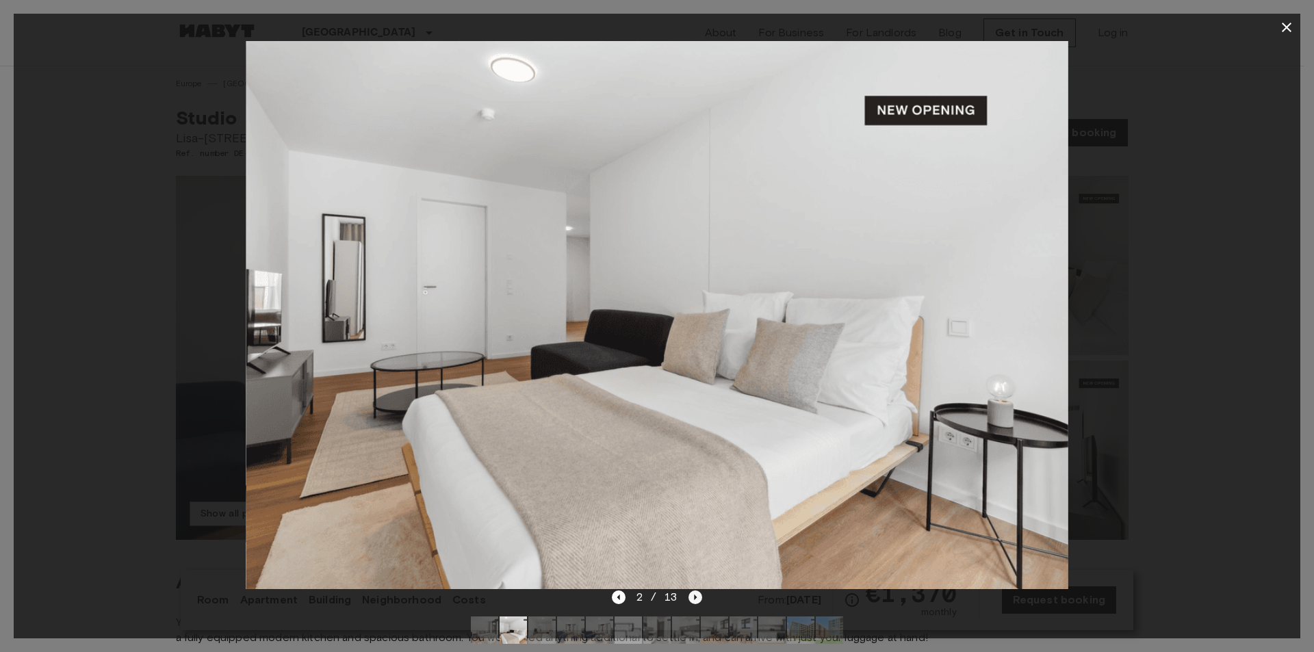
click at [695, 598] on icon "Next image" at bounding box center [696, 597] width 3 height 5
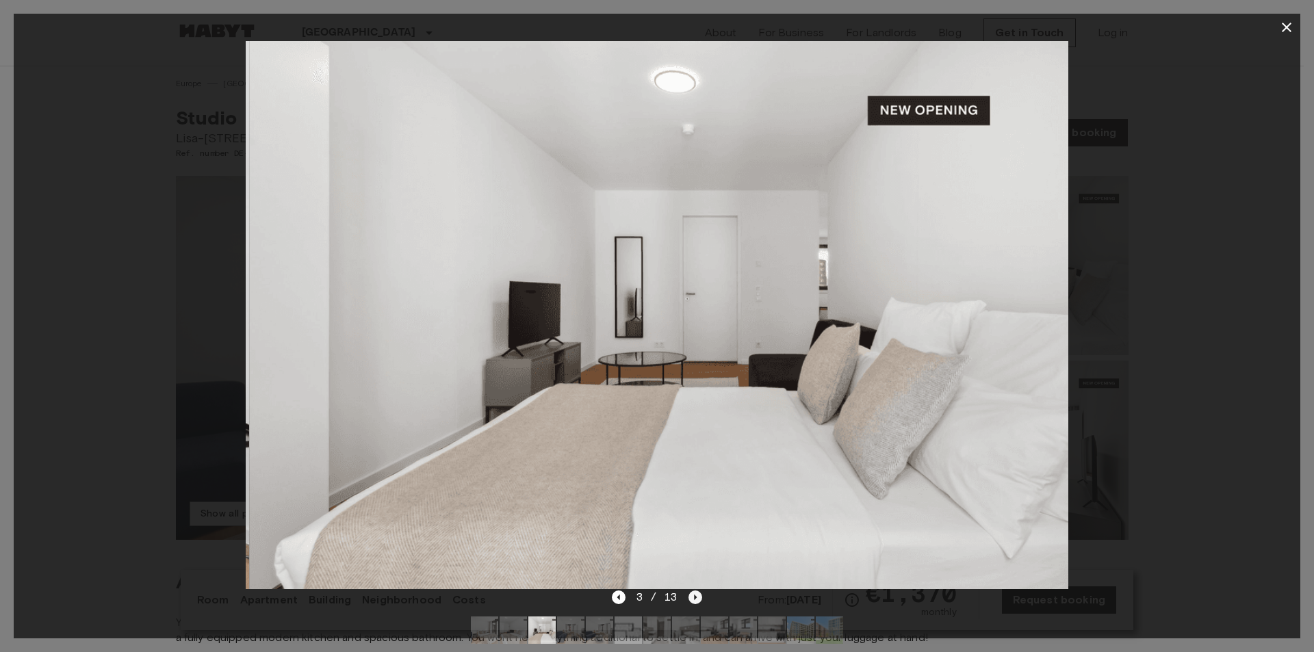
click at [695, 598] on icon "Next image" at bounding box center [696, 597] width 3 height 5
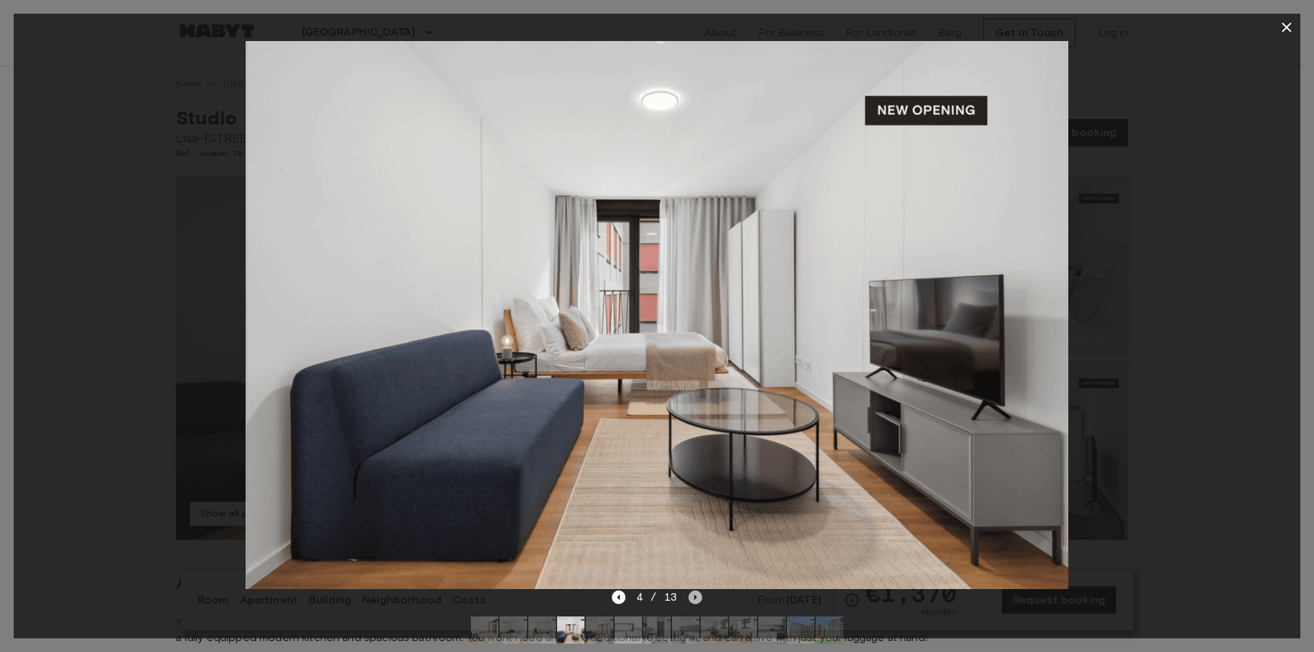
click at [695, 598] on icon "Next image" at bounding box center [696, 597] width 3 height 5
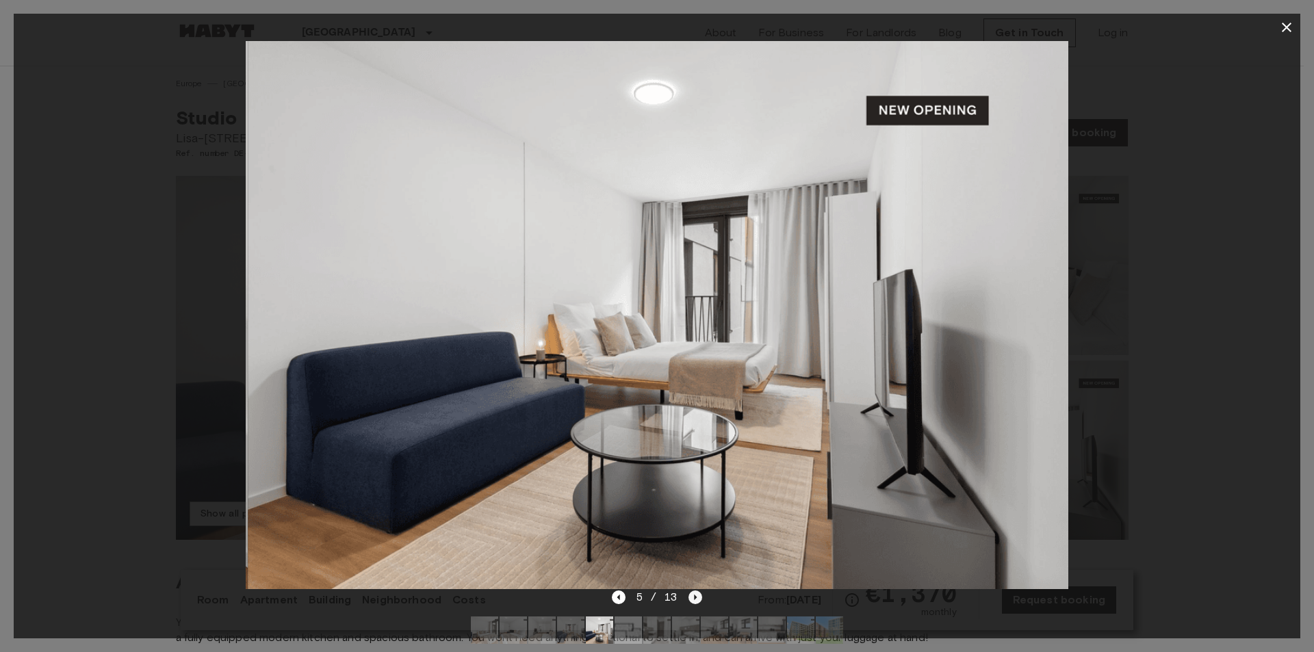
click at [695, 598] on icon "Next image" at bounding box center [696, 597] width 3 height 5
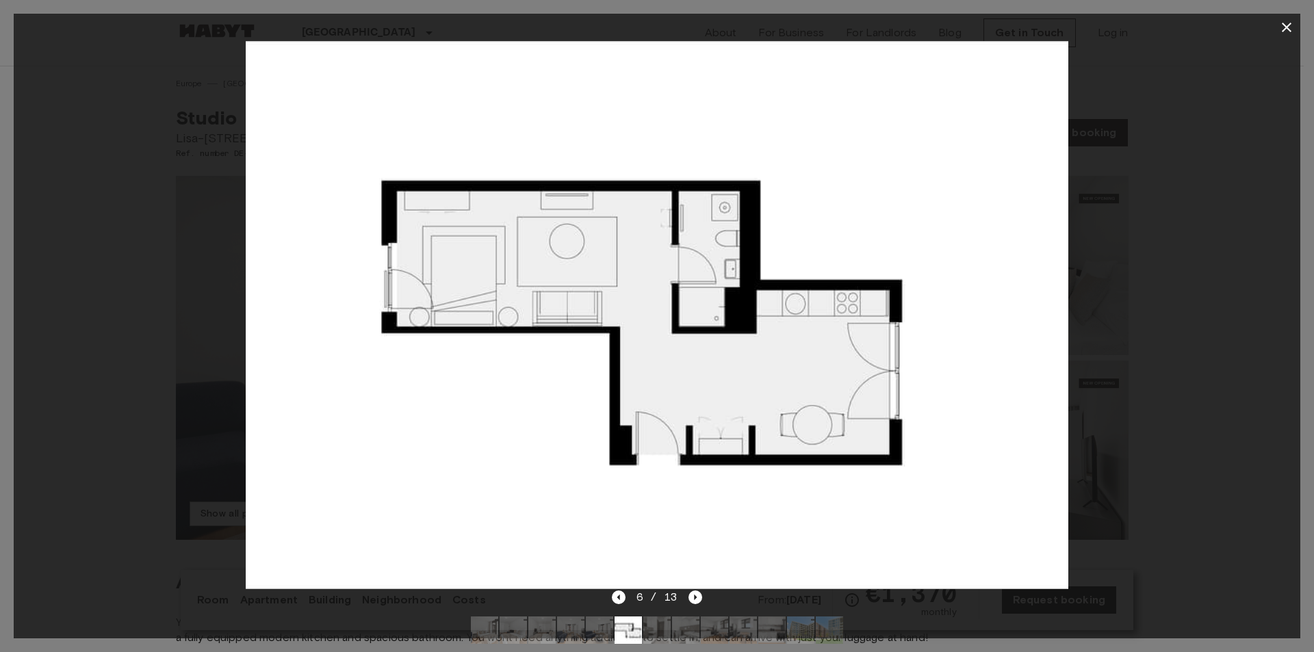
click at [691, 609] on div at bounding box center [657, 630] width 394 height 49
click at [691, 599] on icon "Next image" at bounding box center [696, 598] width 14 height 14
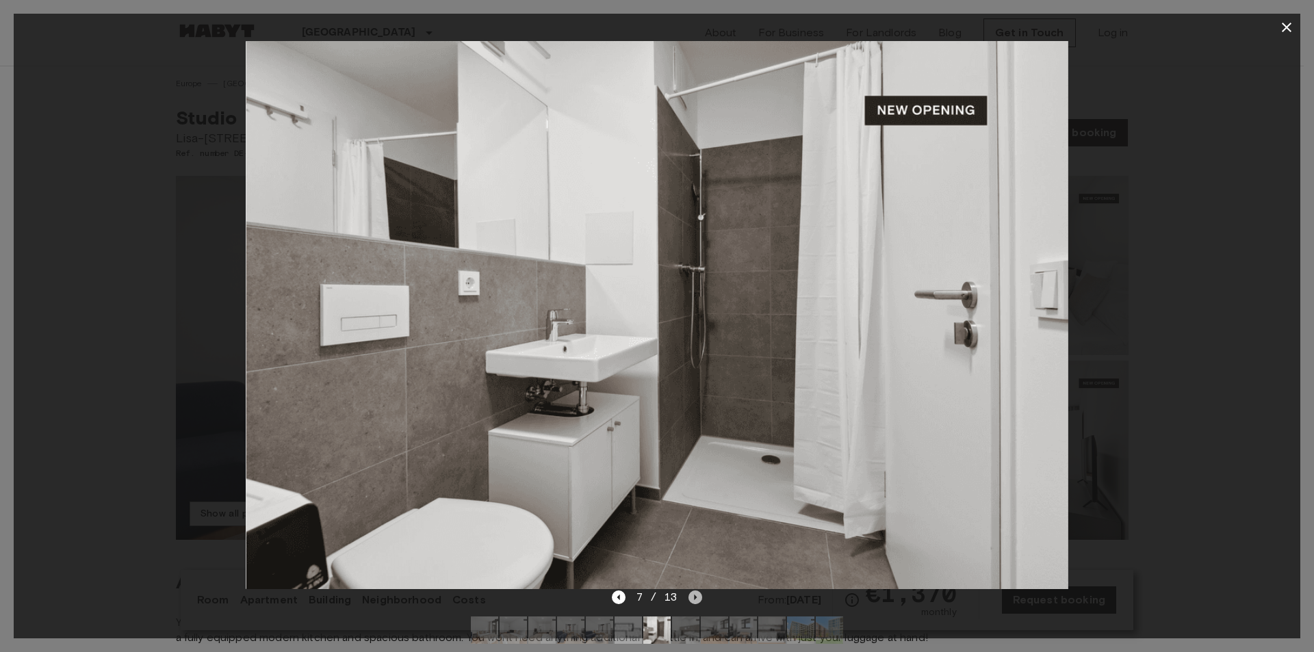
click at [692, 599] on icon "Next image" at bounding box center [696, 598] width 14 height 14
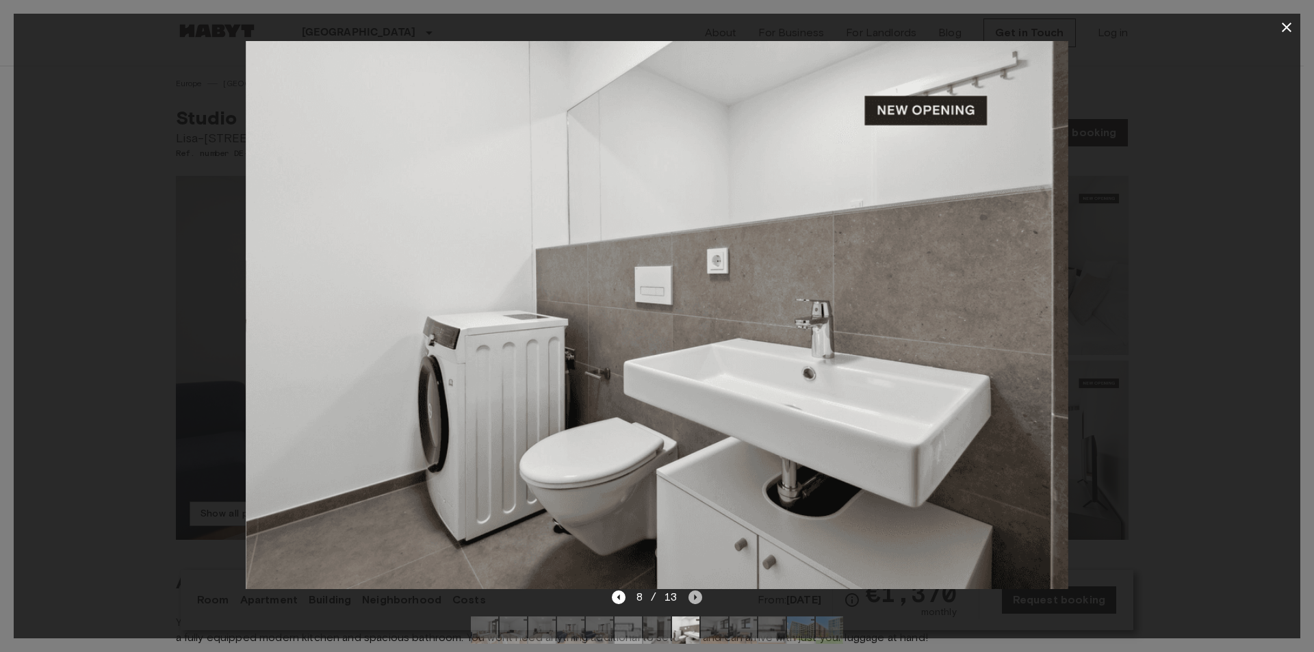
click at [692, 599] on icon "Next image" at bounding box center [696, 598] width 14 height 14
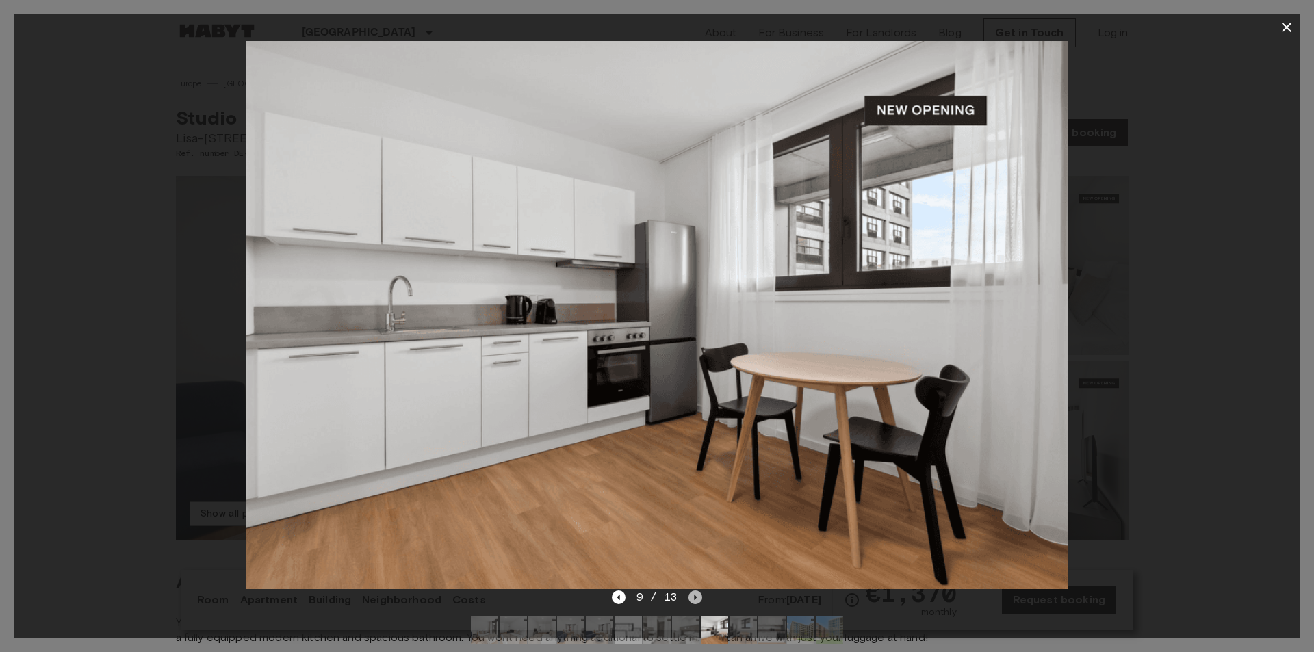
click at [699, 601] on icon "Next image" at bounding box center [696, 598] width 14 height 14
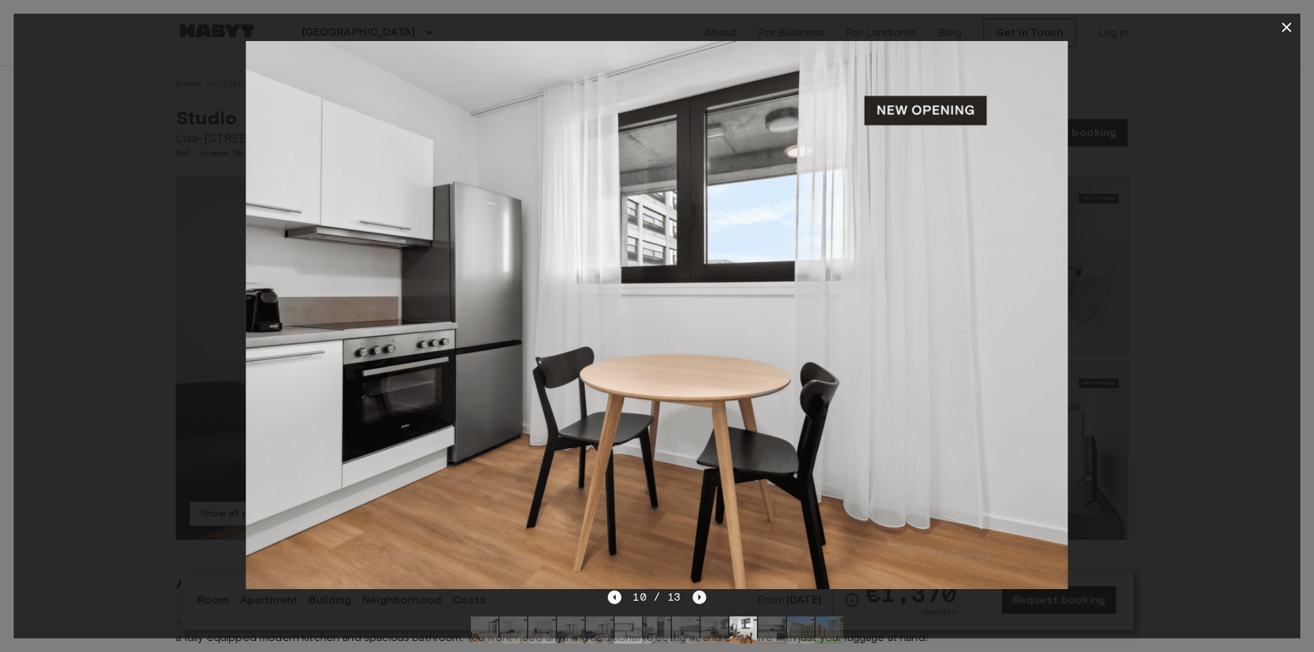
click at [697, 601] on icon "Next image" at bounding box center [700, 598] width 14 height 14
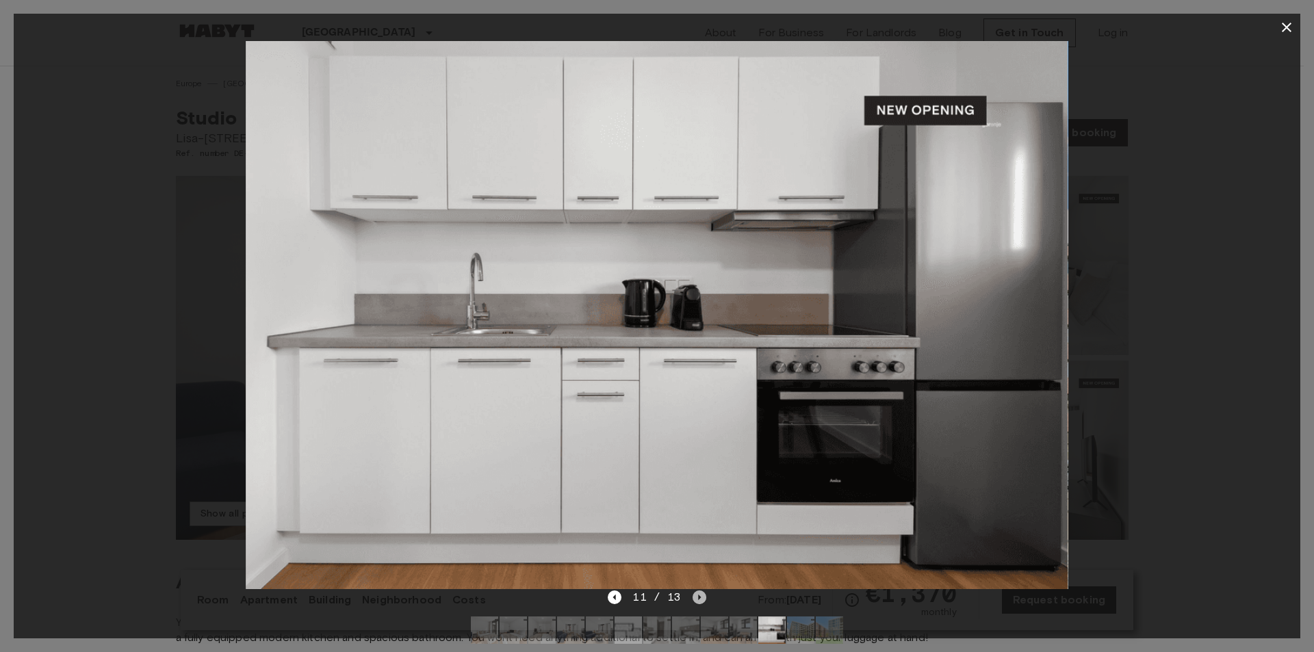
click at [697, 594] on icon "Next image" at bounding box center [700, 598] width 14 height 14
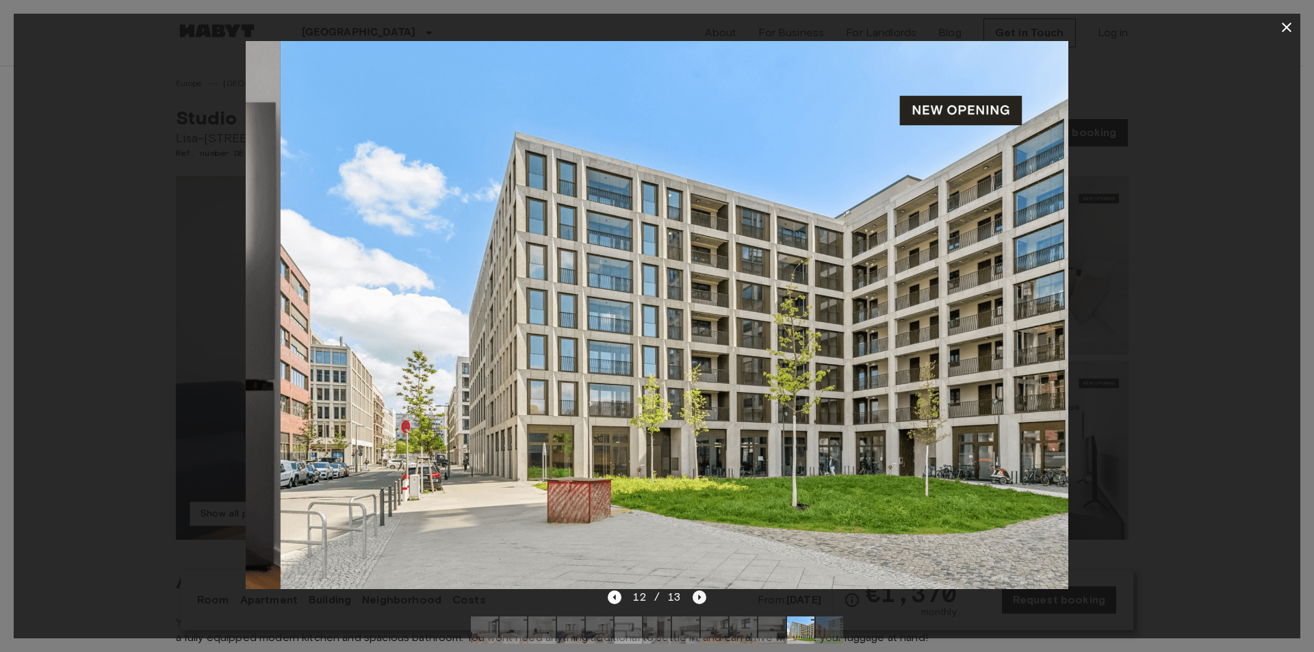
click at [699, 601] on icon "Next image" at bounding box center [700, 598] width 14 height 14
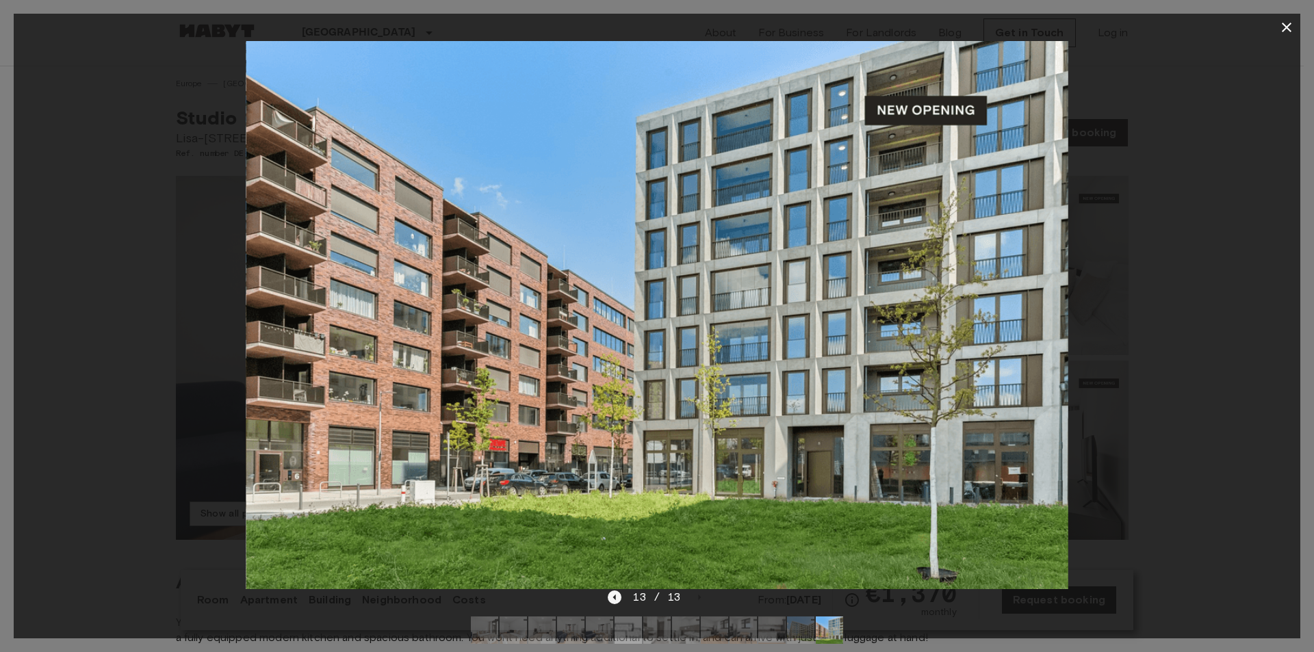
click at [617, 597] on icon "Previous image" at bounding box center [615, 598] width 14 height 14
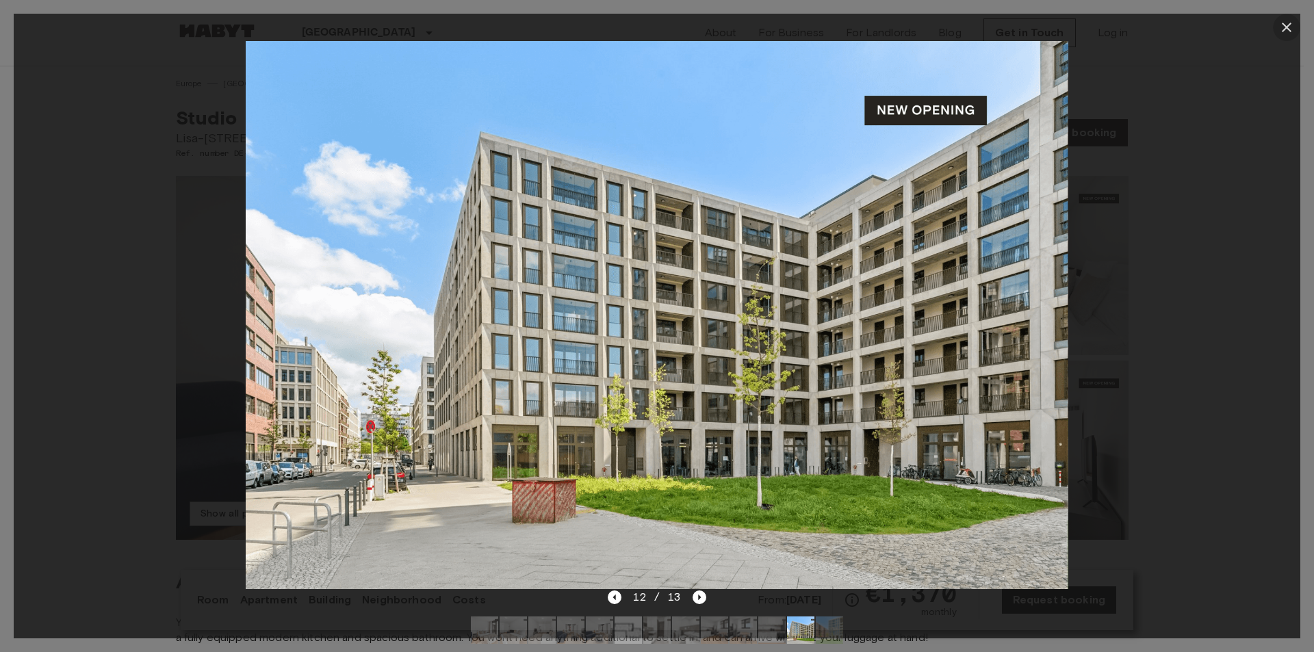
click at [1286, 27] on icon "button" at bounding box center [1287, 28] width 10 height 10
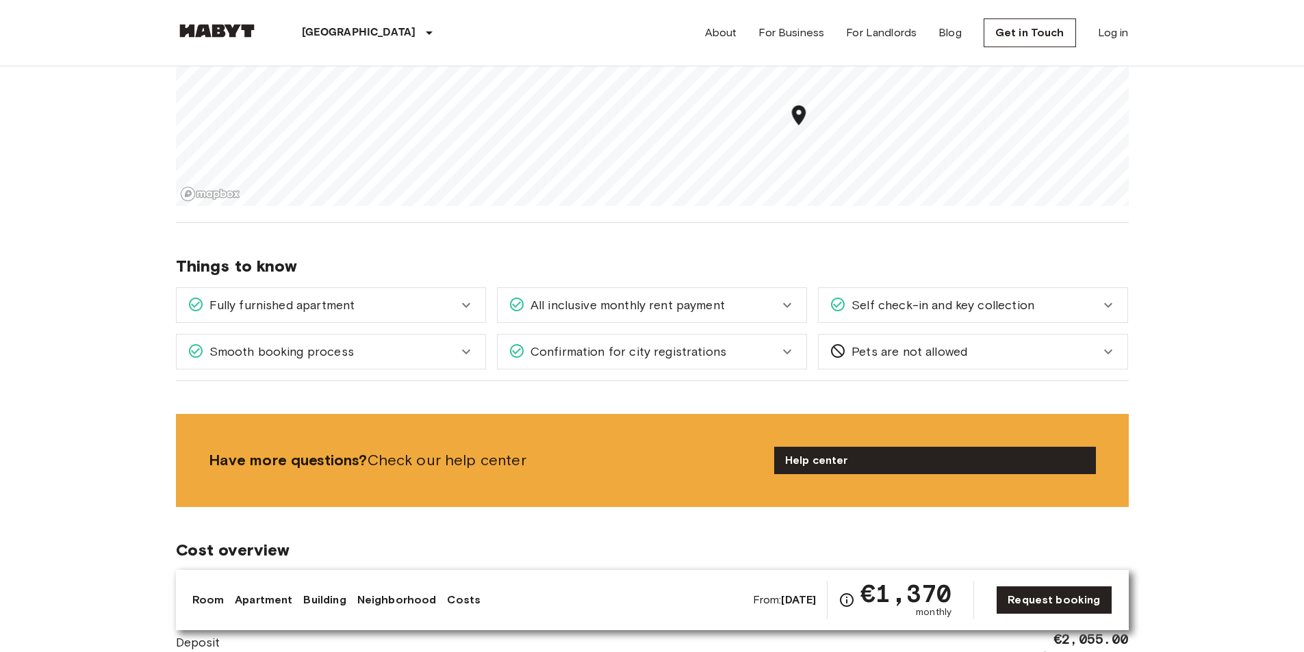
scroll to position [1506, 0]
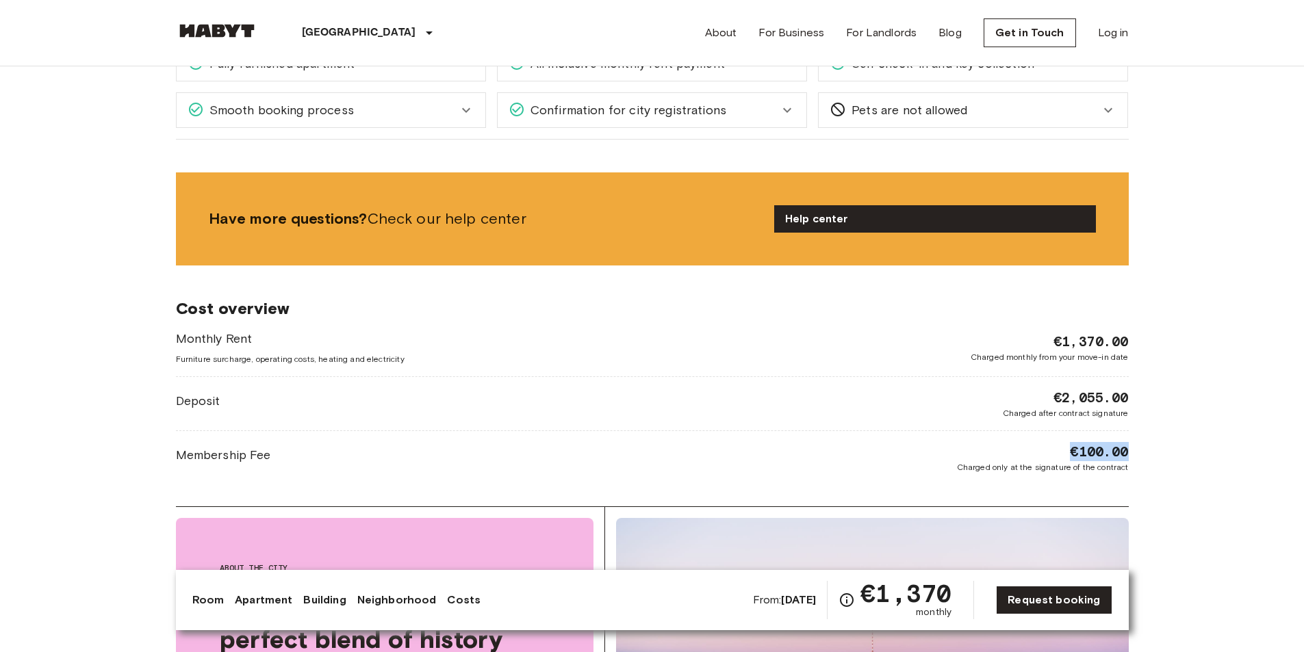
drag, startPoint x: 1067, startPoint y: 452, endPoint x: 1134, endPoint y: 452, distance: 67.8
click at [1134, 452] on div "Europe Germany Berlin Studio Studio From Dec 4 2025 Lisa-Fittko-Straße 5 Ref. n…" at bounding box center [653, 157] width 986 height 3195
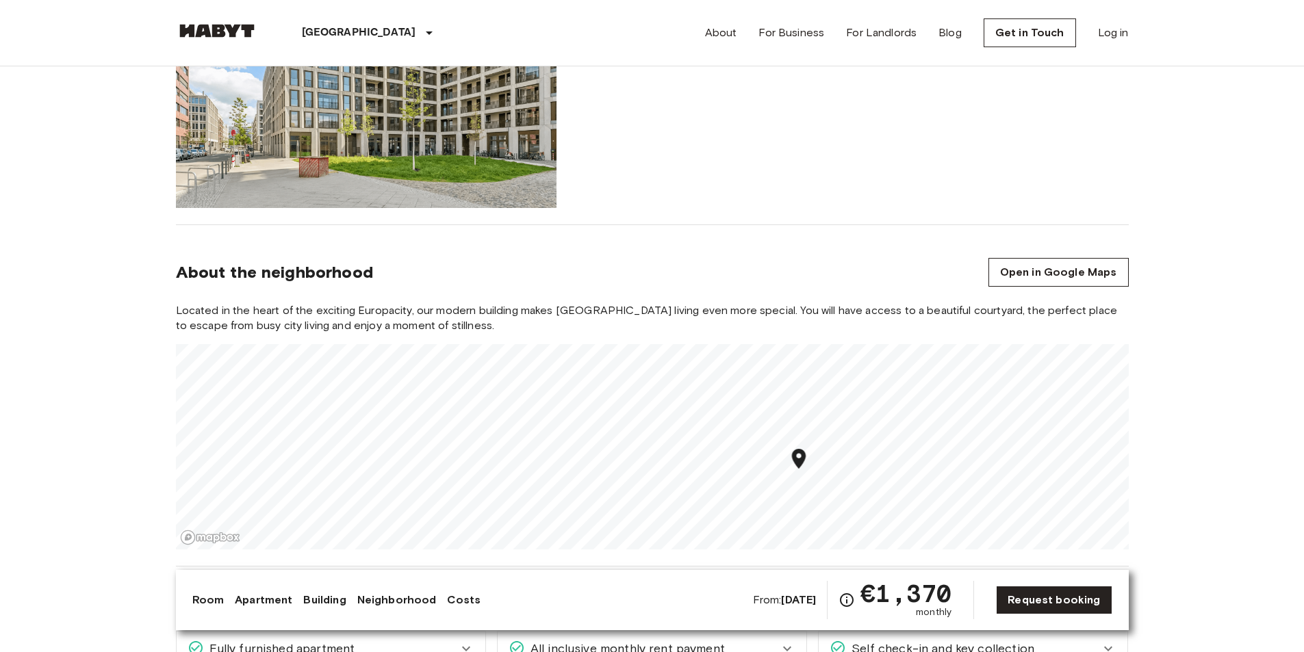
scroll to position [958, 0]
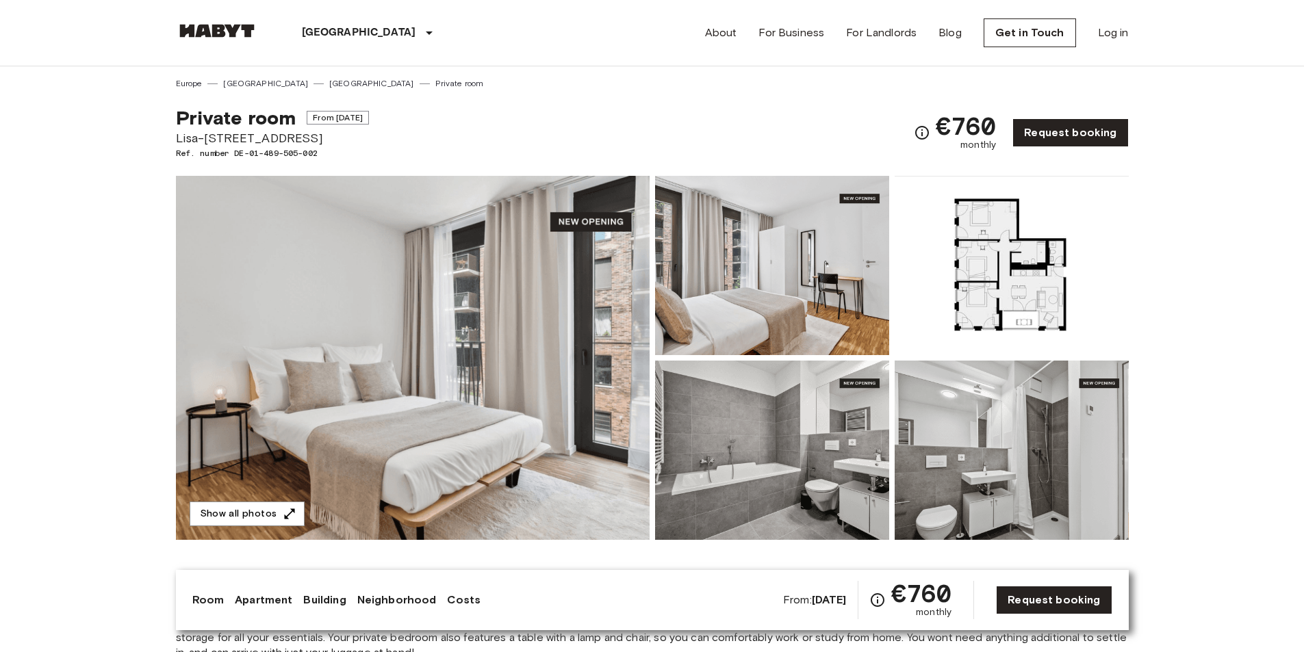
click at [1037, 283] on img at bounding box center [1012, 265] width 234 height 179
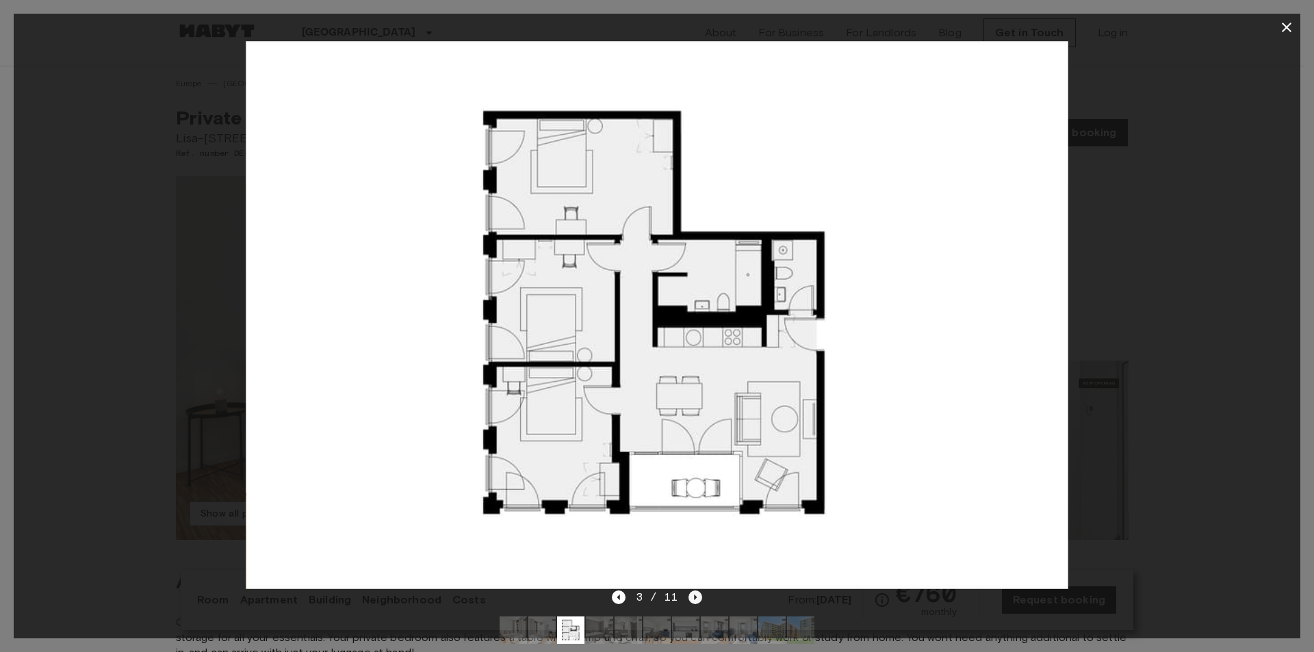
click at [689, 600] on icon "Next image" at bounding box center [696, 598] width 14 height 14
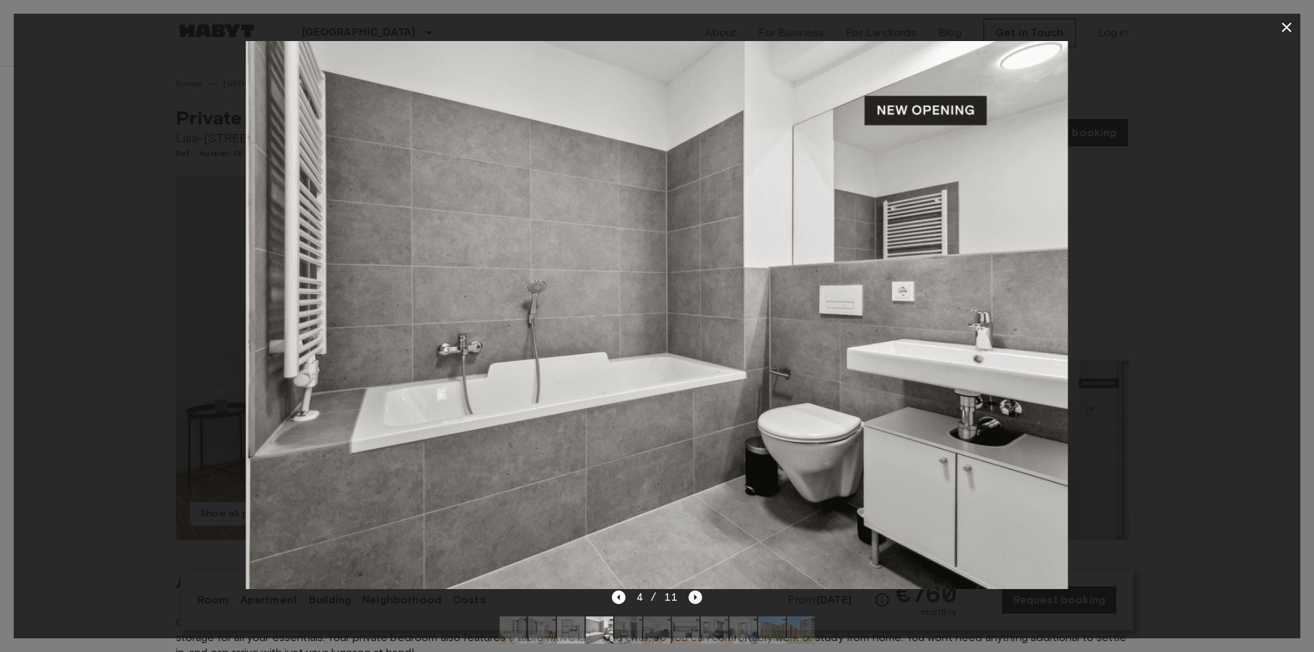
click at [693, 600] on icon "Next image" at bounding box center [696, 598] width 14 height 14
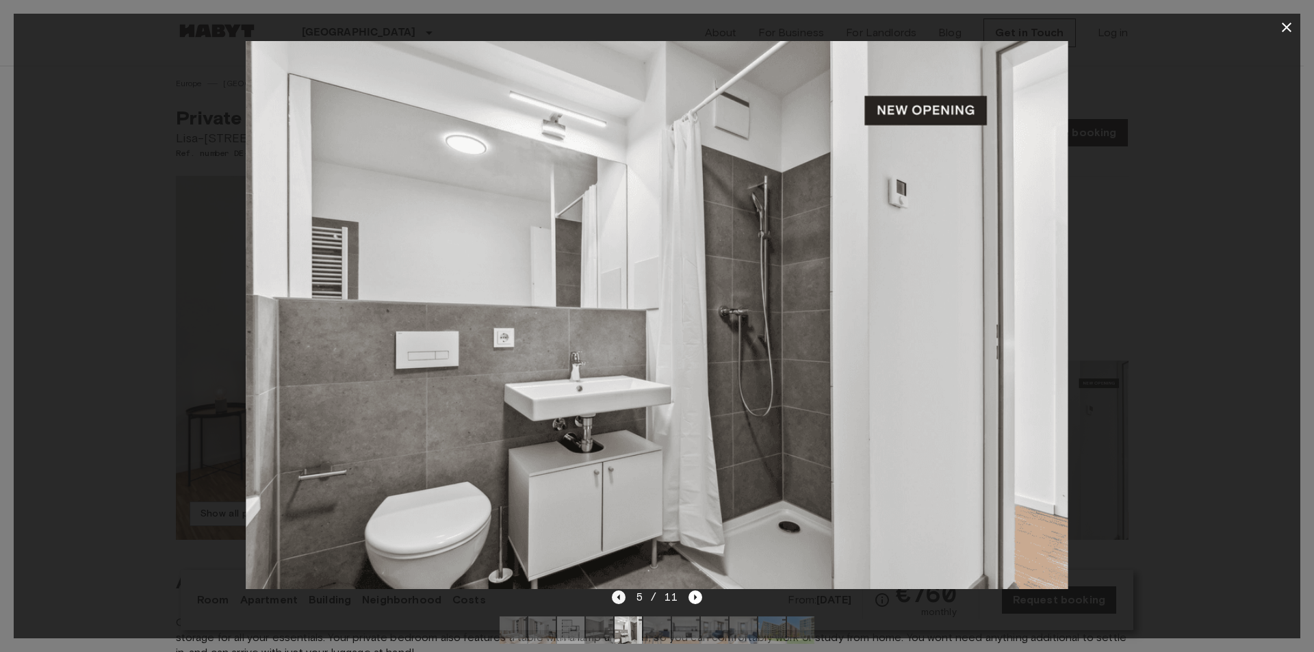
click at [617, 600] on icon "Previous image" at bounding box center [619, 598] width 14 height 14
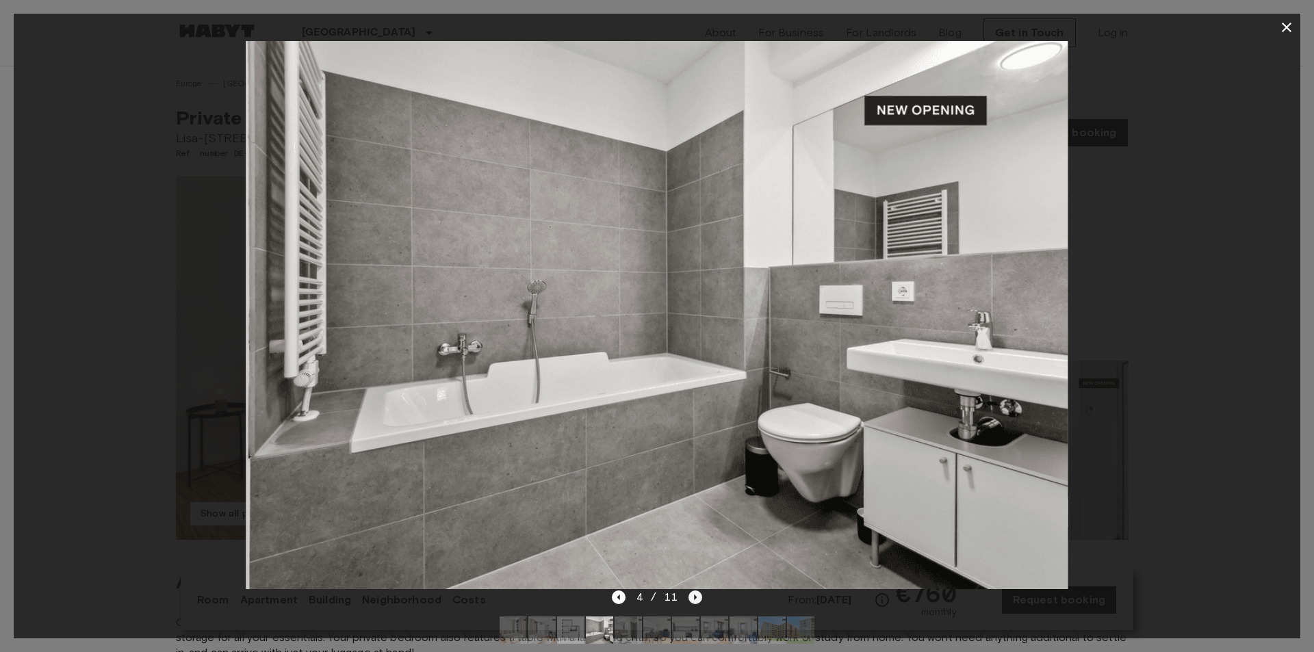
click at [698, 598] on icon "Next image" at bounding box center [696, 598] width 14 height 14
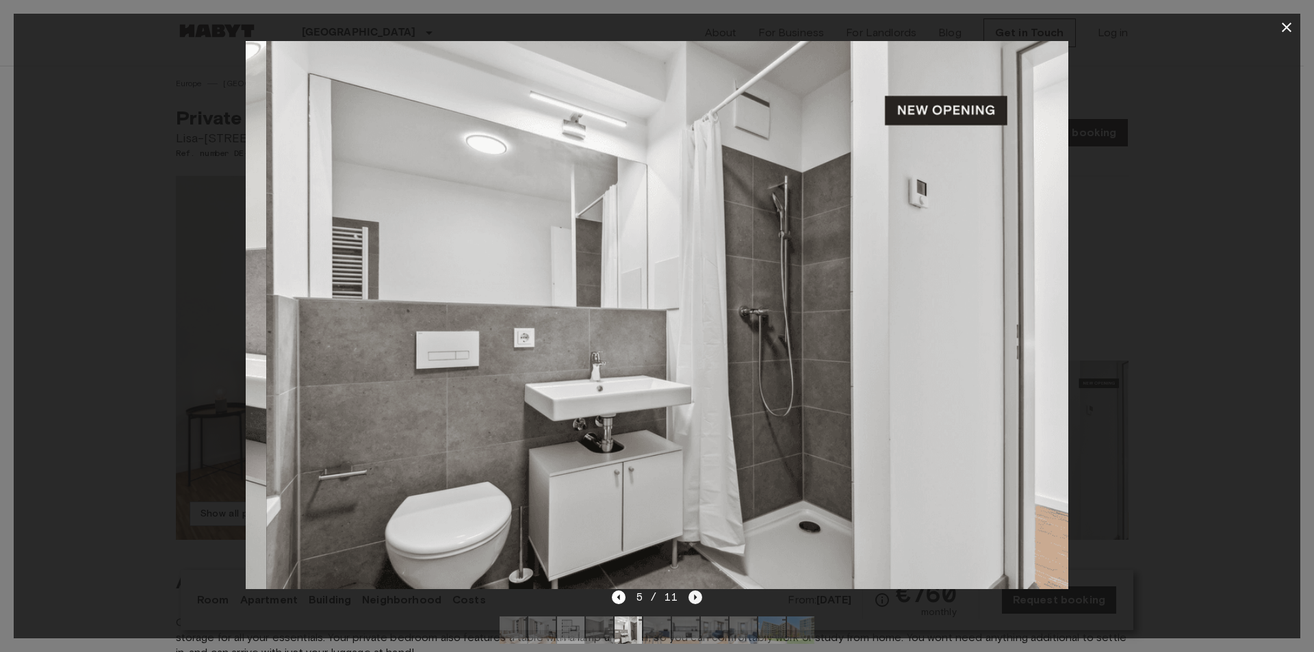
click at [698, 598] on icon "Next image" at bounding box center [696, 598] width 14 height 14
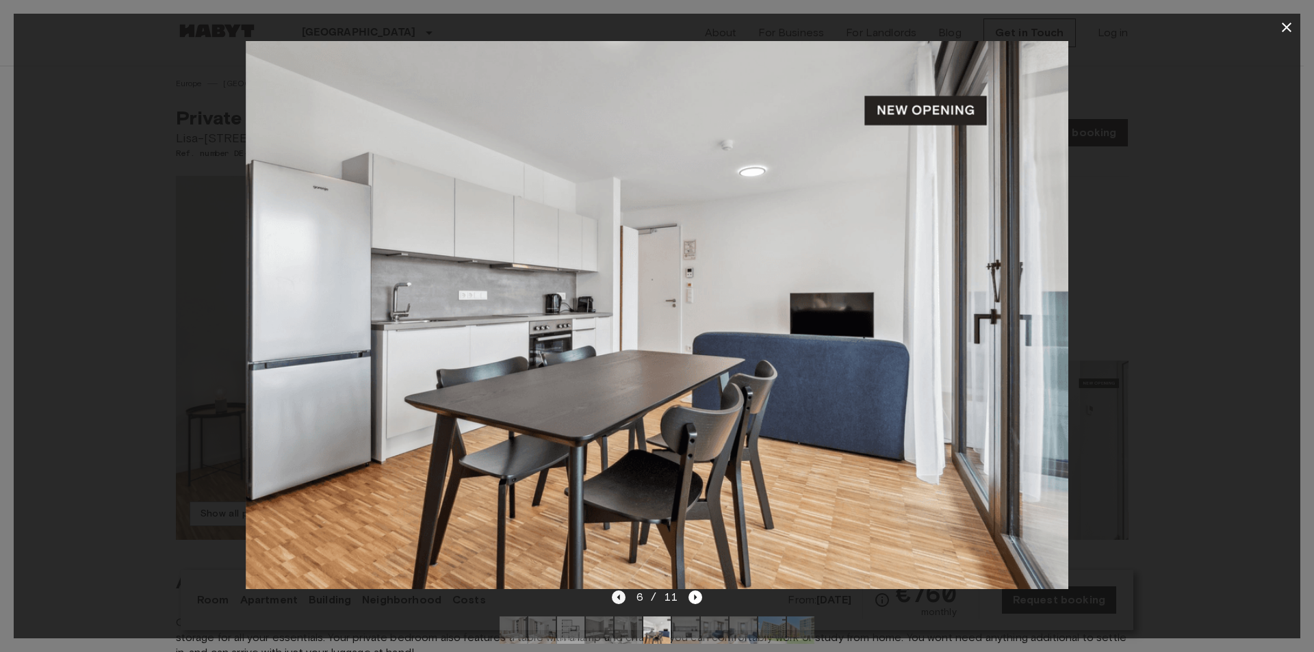
click at [615, 599] on icon "Previous image" at bounding box center [619, 598] width 14 height 14
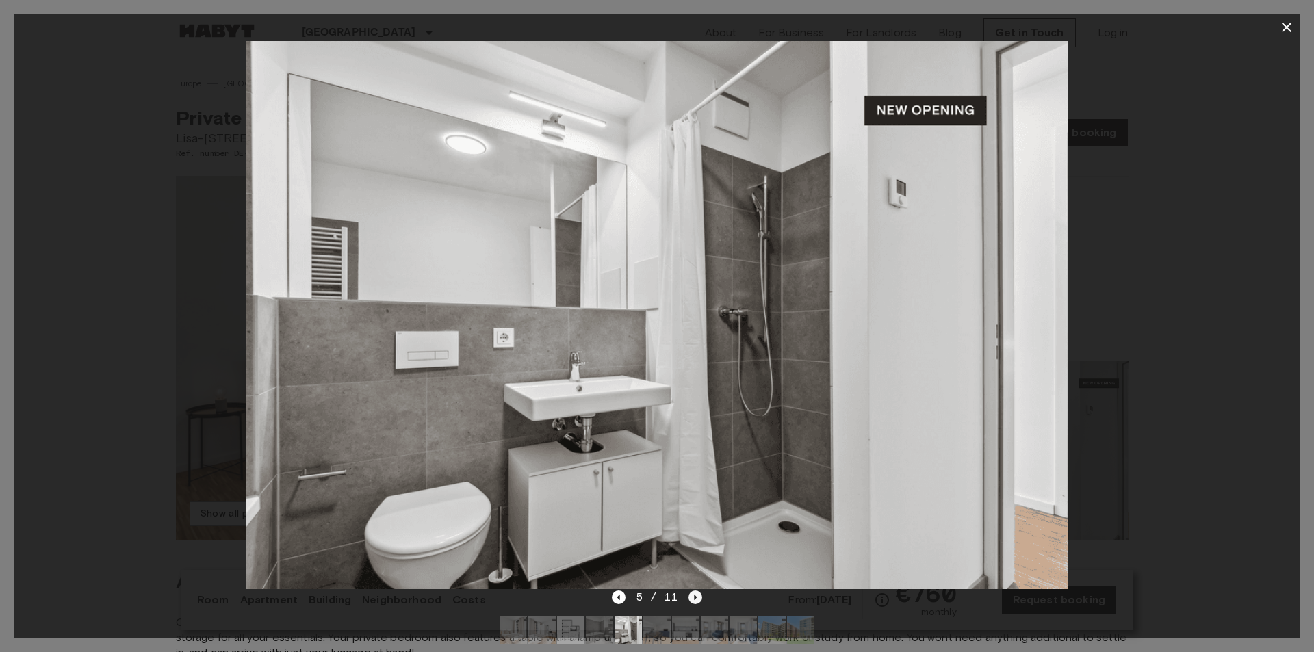
click at [691, 598] on icon "Next image" at bounding box center [696, 598] width 14 height 14
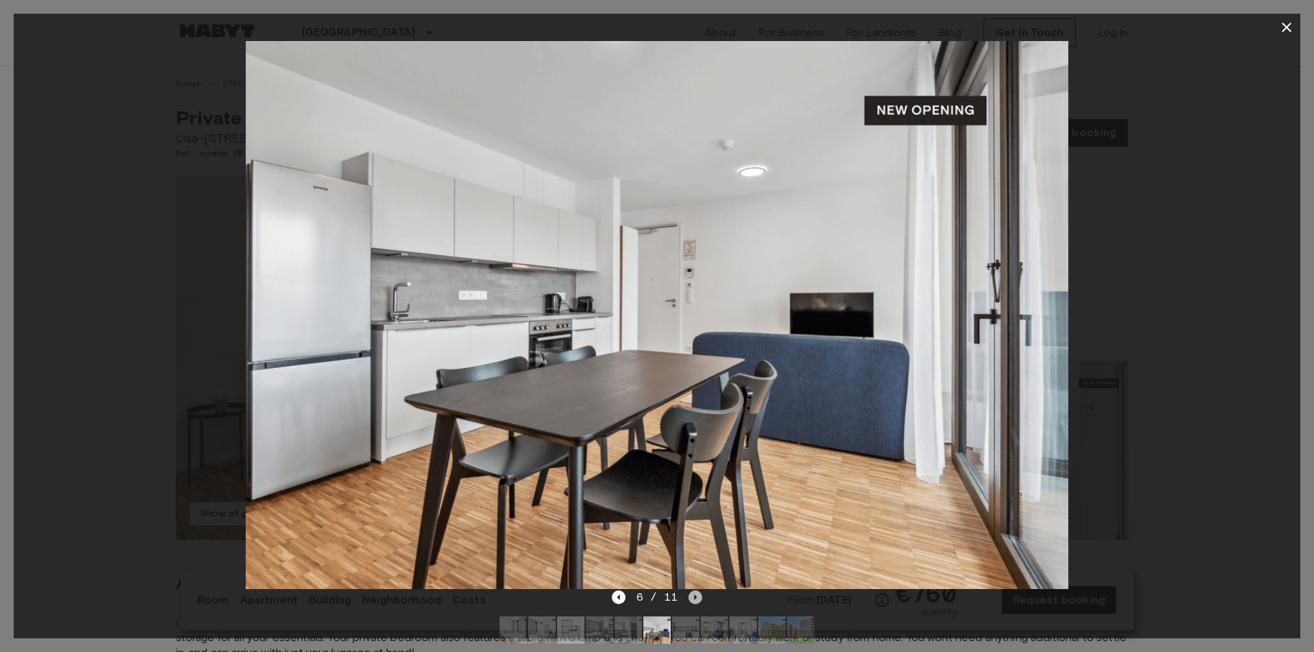
click at [691, 598] on icon "Next image" at bounding box center [696, 598] width 14 height 14
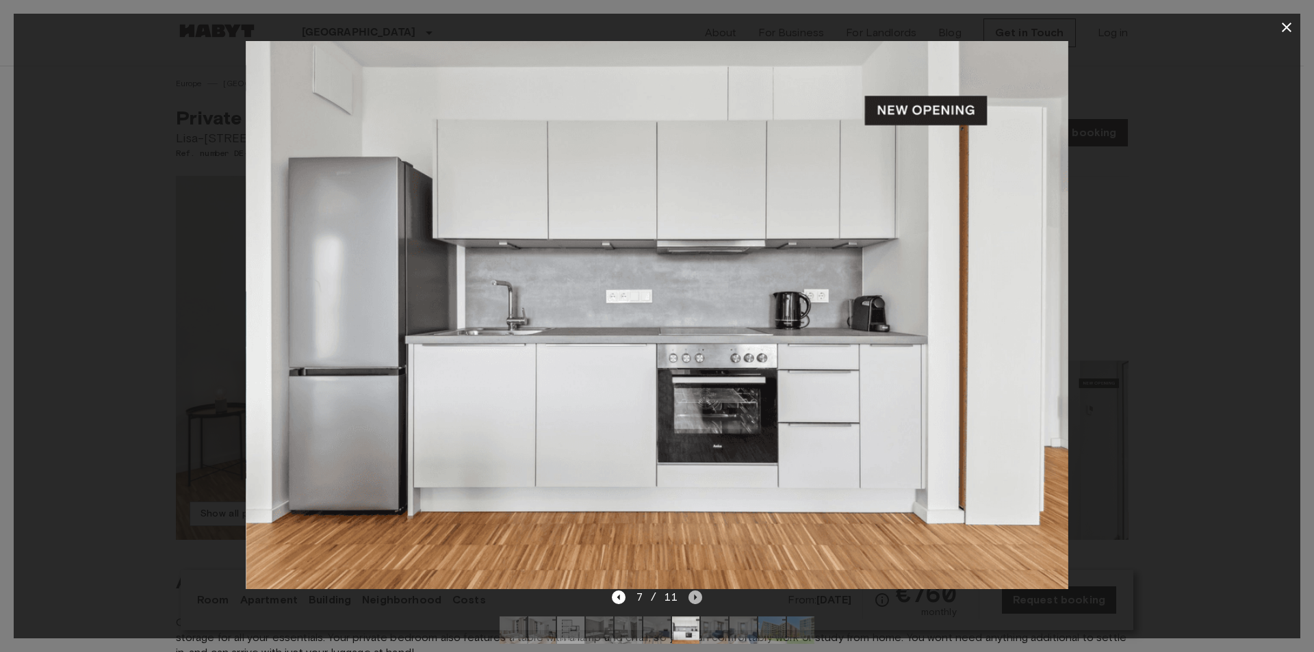
click at [697, 598] on icon "Next image" at bounding box center [696, 598] width 14 height 14
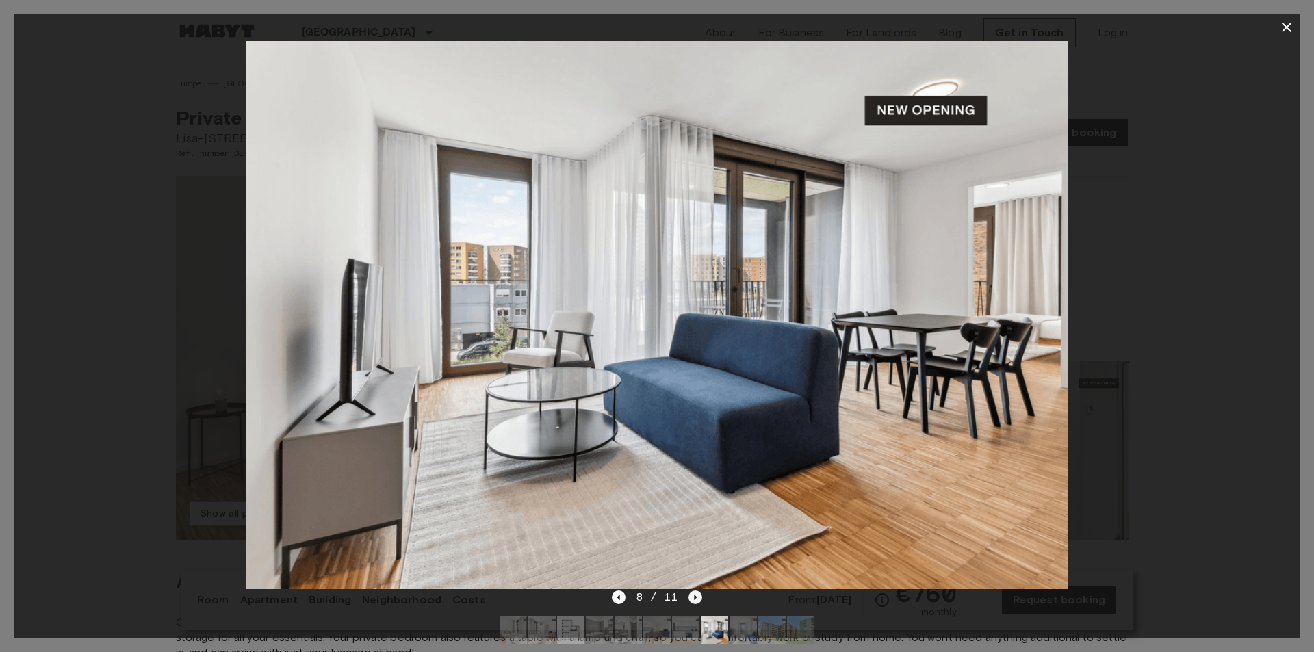
click at [697, 598] on icon "Next image" at bounding box center [696, 598] width 14 height 14
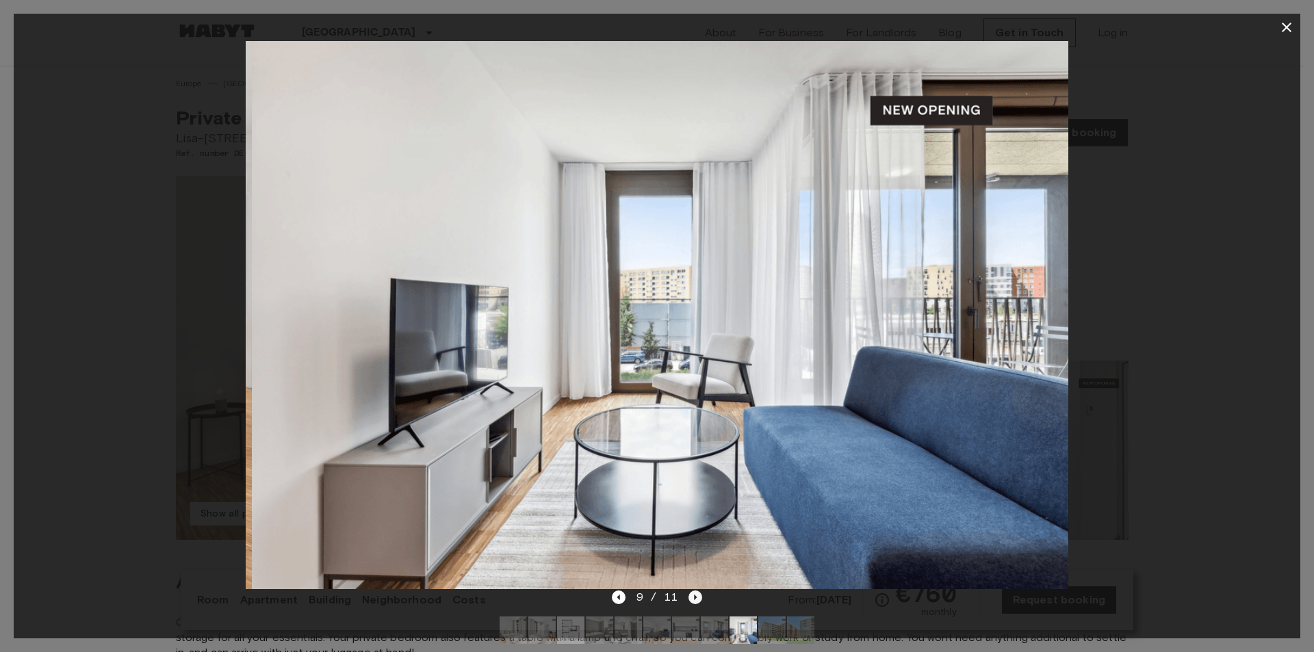
click at [697, 598] on icon "Next image" at bounding box center [696, 598] width 14 height 14
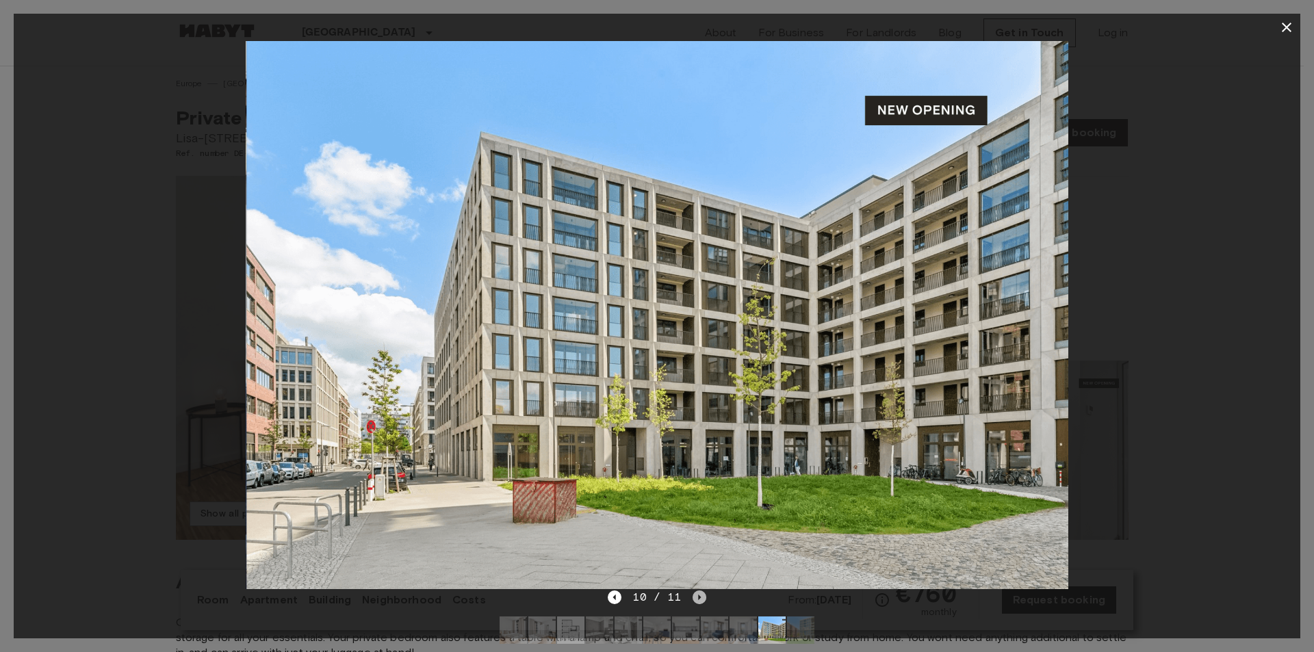
click at [697, 598] on icon "Next image" at bounding box center [700, 598] width 14 height 14
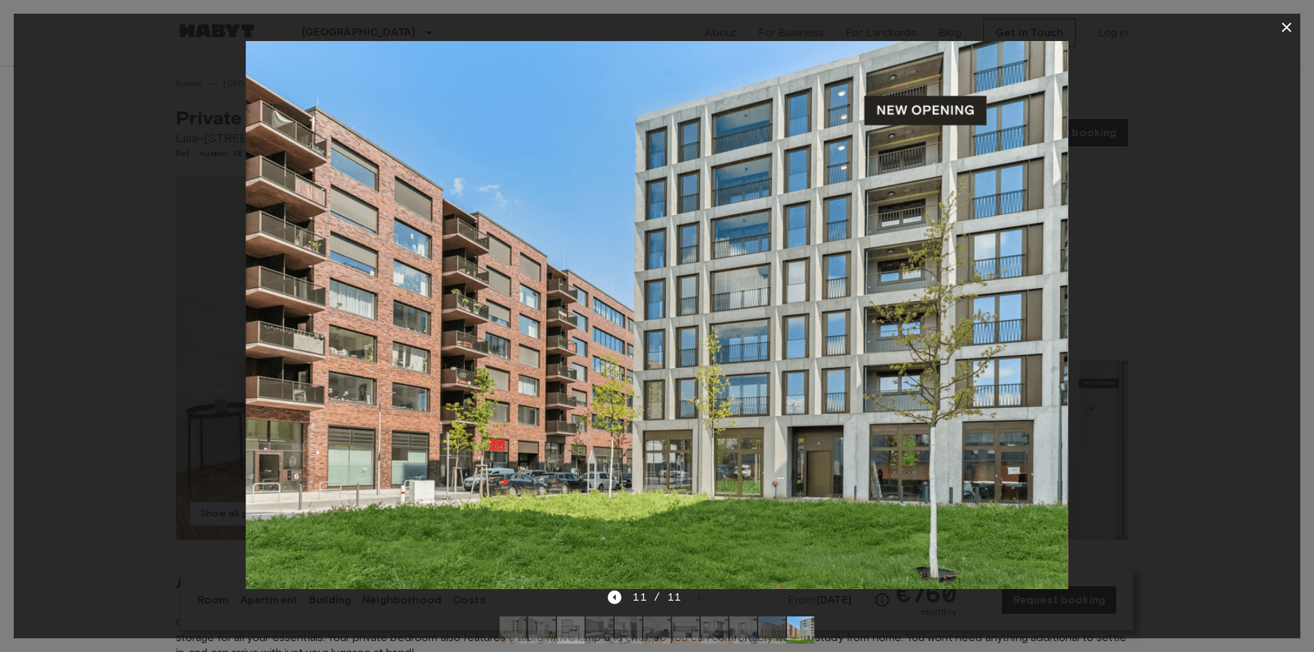
click at [1284, 30] on icon "button" at bounding box center [1287, 28] width 10 height 10
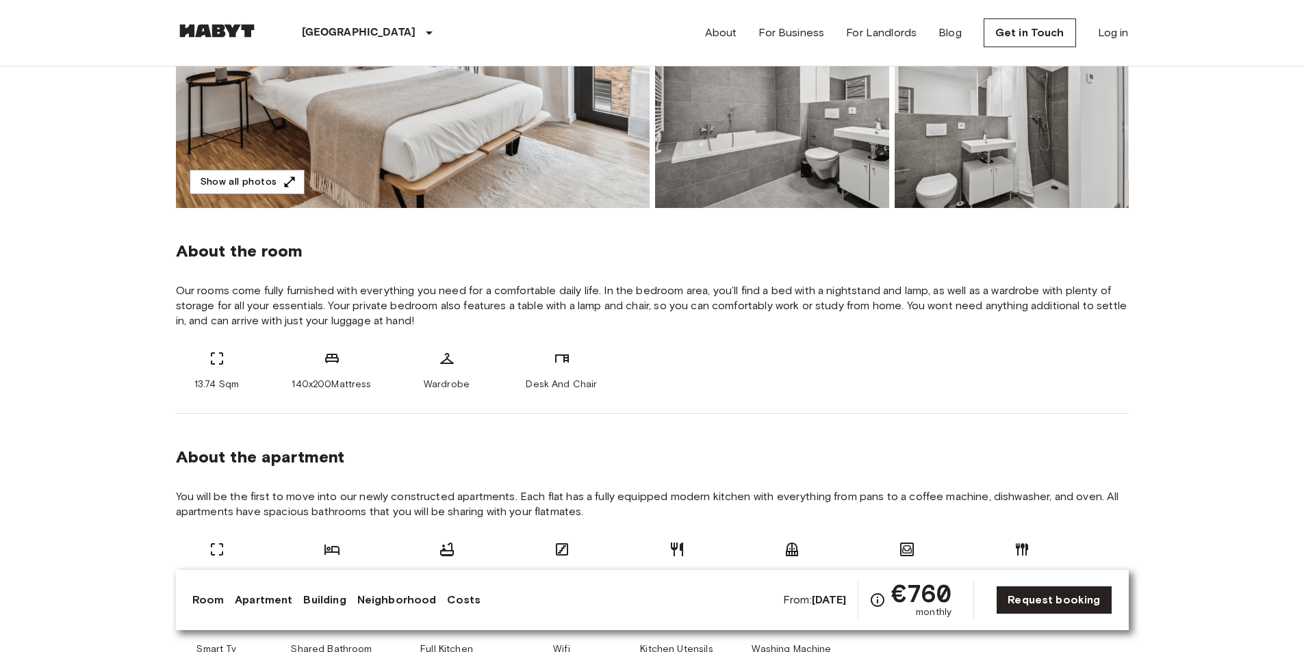
scroll to position [342, 0]
